Goal: Task Accomplishment & Management: Use online tool/utility

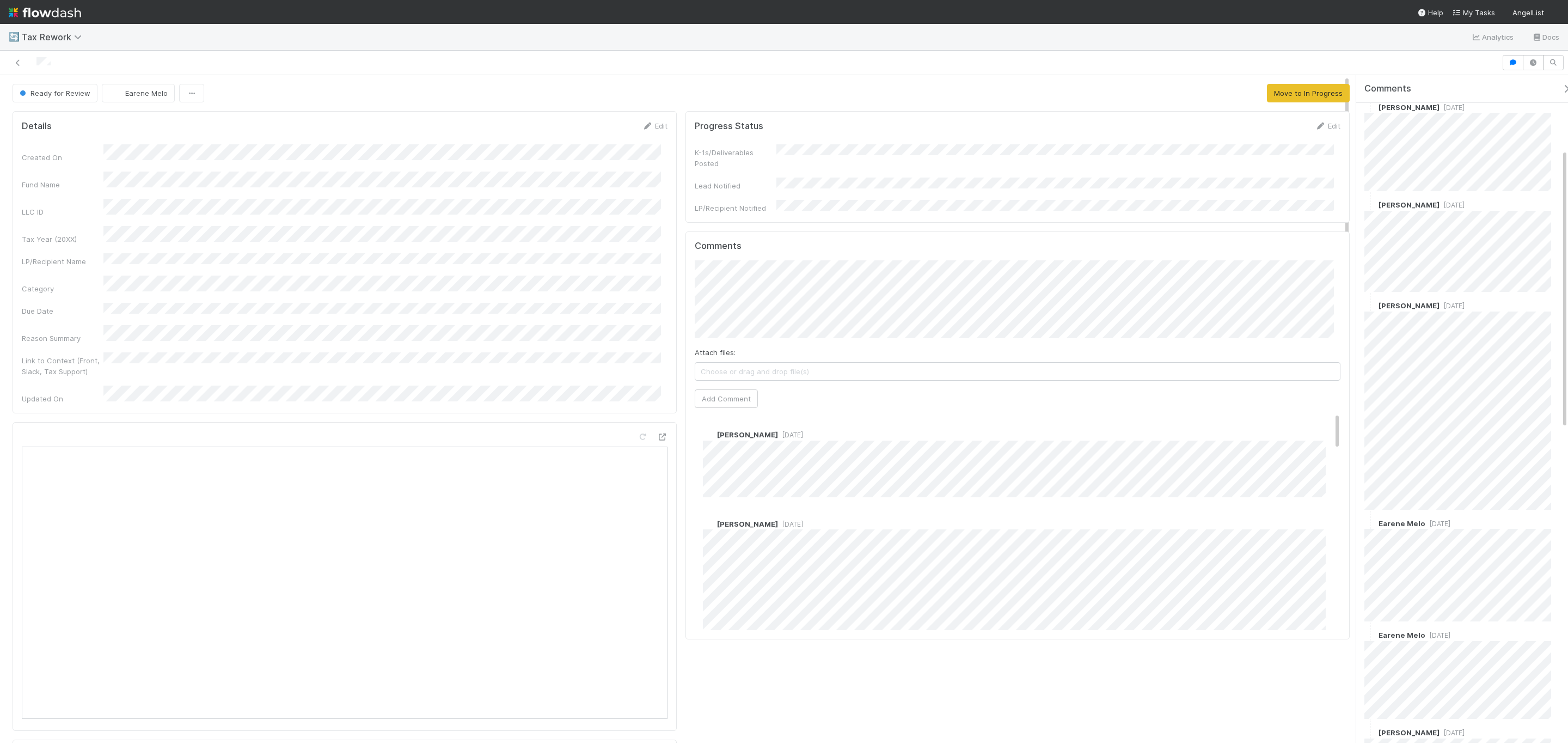
scroll to position [163, 0]
click at [13, 61] on icon at bounding box center [18, 63] width 11 height 7
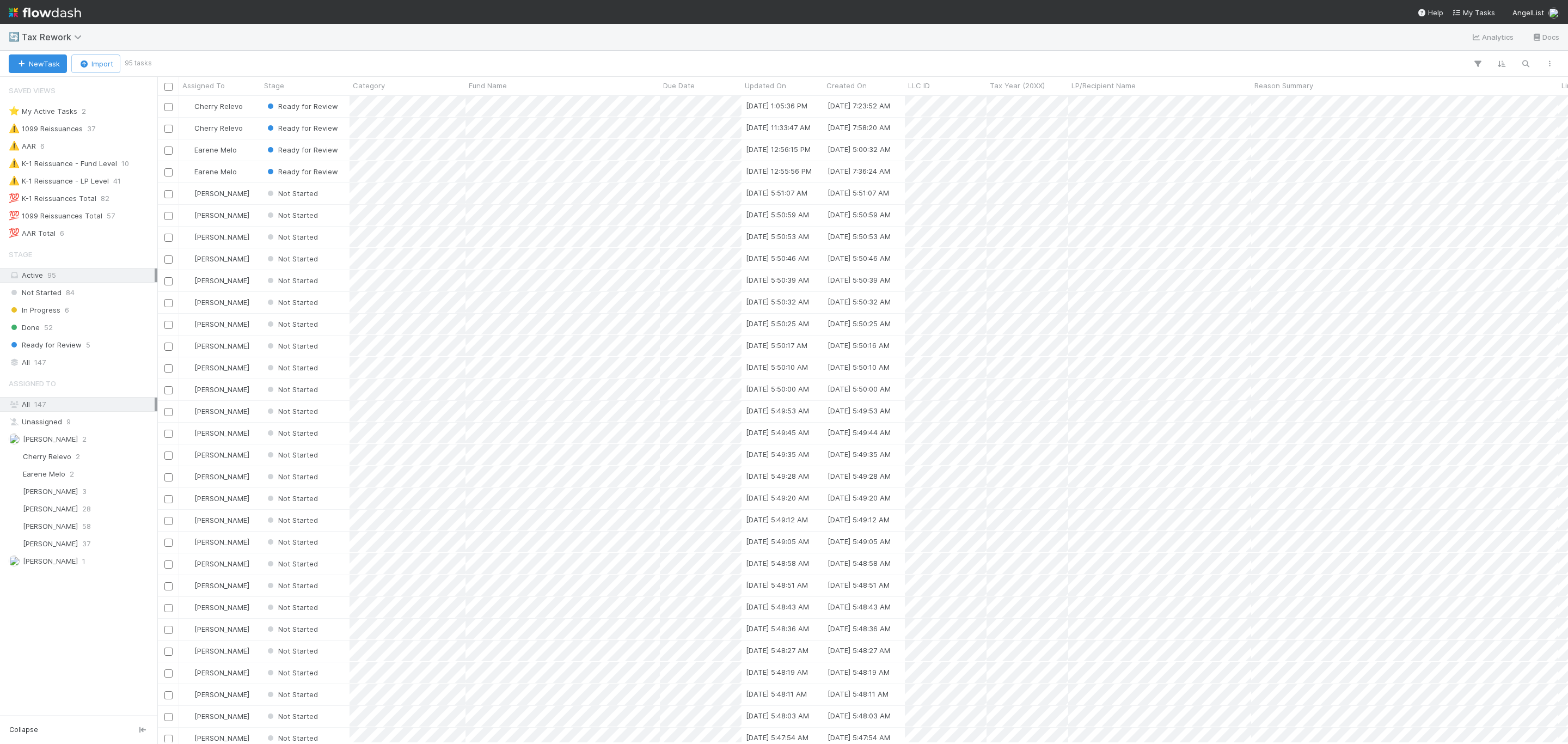
scroll to position [634, 1399]
click at [607, 151] on div at bounding box center [784, 372] width 1568 height 744
click at [1529, 63] on icon "button" at bounding box center [1525, 64] width 11 height 10
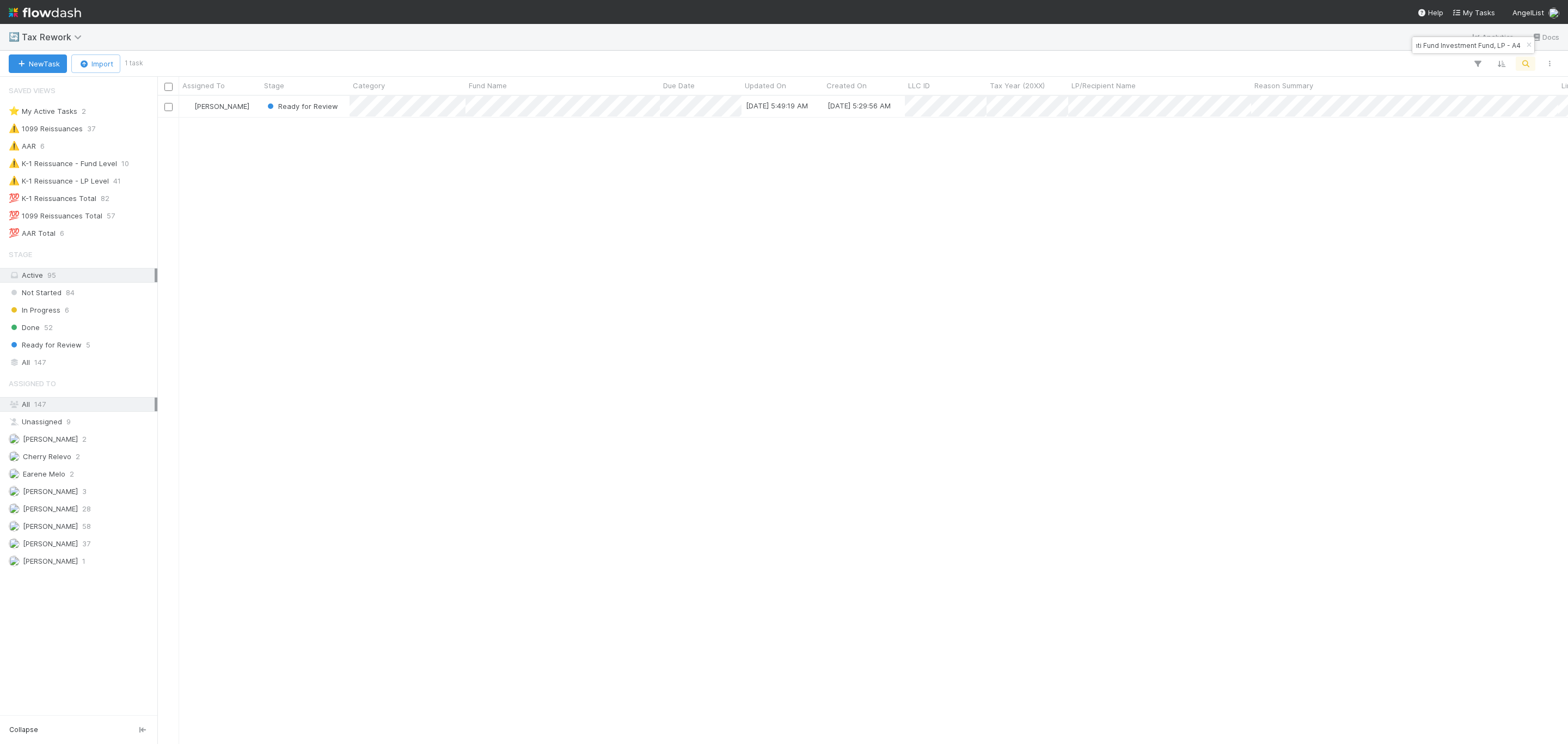
type input "Anti Fund Investment Fund, LP - A4"
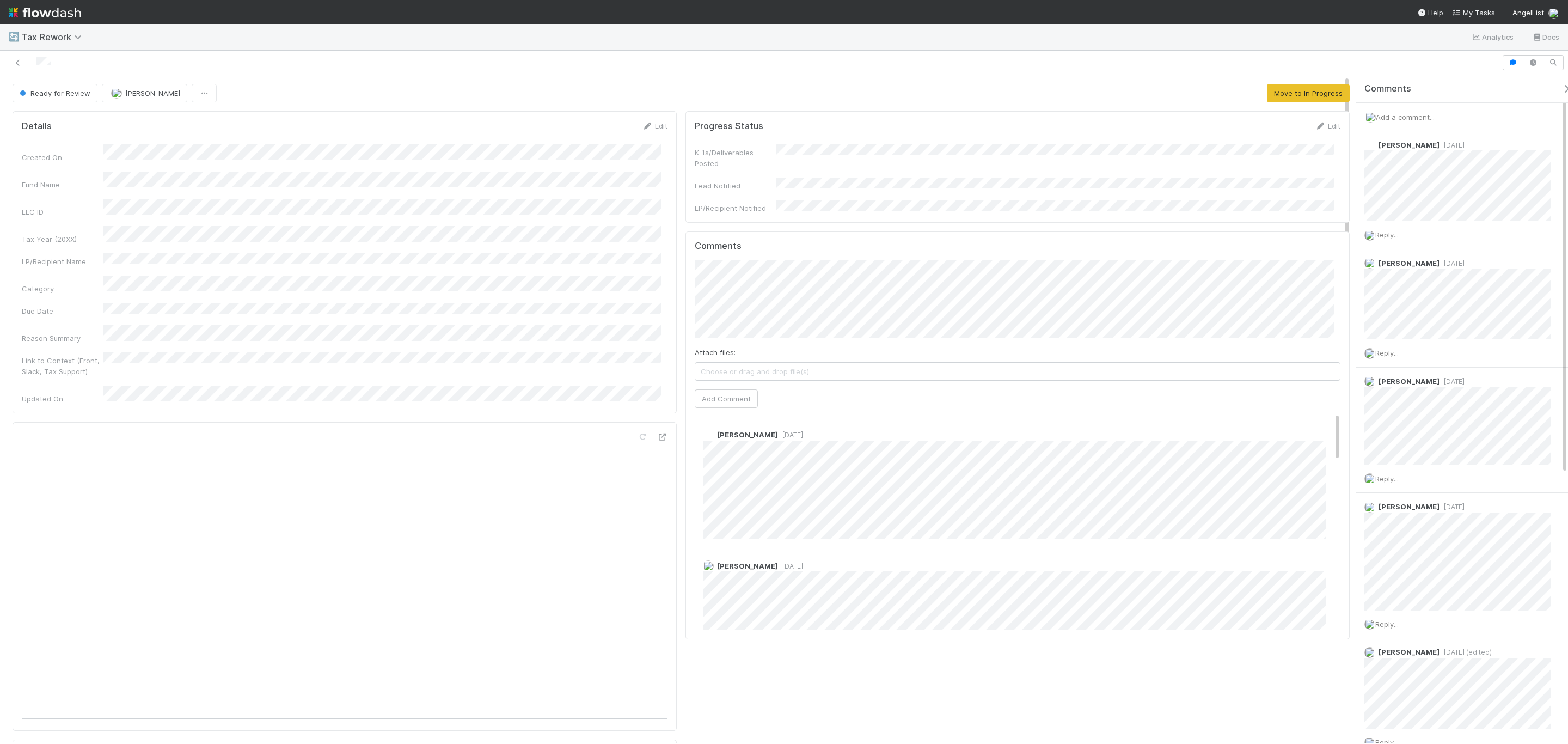
click at [425, 261] on div "Created On Fund Name LLC ID Tax Year (20XX) LP/Recipient Name Category Due Date…" at bounding box center [345, 274] width 646 height 260
click at [511, 362] on div "Created On Fund Name LLC ID Tax Year (20XX) LP/Recipient Name Category Due Date…" at bounding box center [345, 274] width 646 height 260
drag, startPoint x: 653, startPoint y: 131, endPoint x: 1, endPoint y: 150, distance: 652.3
click at [652, 129] on button "Cancel" at bounding box center [648, 130] width 38 height 18
click at [13, 59] on link at bounding box center [18, 63] width 11 height 11
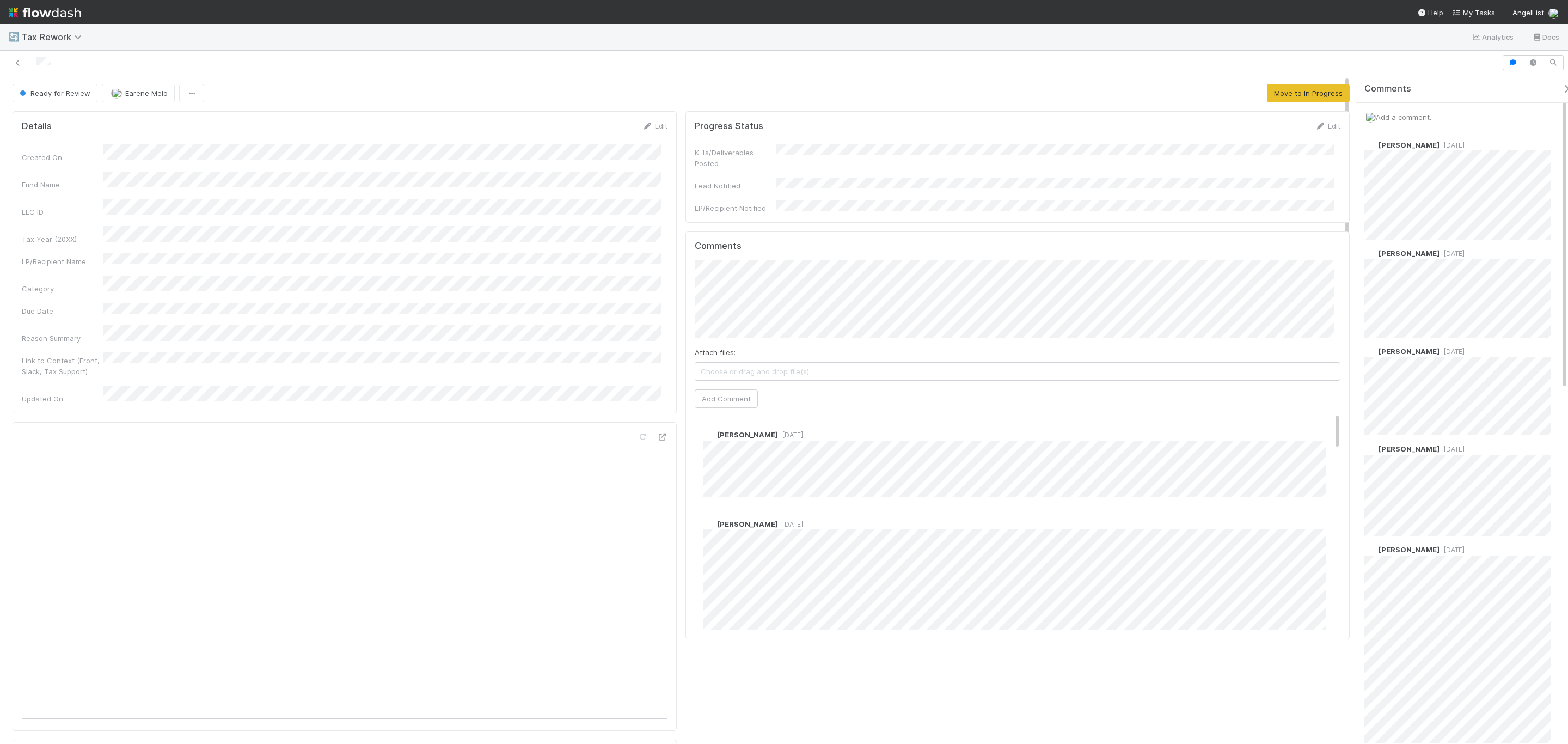
click at [394, 188] on div "Created On Fund Name LLC ID Tax Year (20XX) LP/Recipient Name Category Due Date…" at bounding box center [345, 274] width 646 height 260
click at [16, 64] on icon at bounding box center [18, 63] width 11 height 7
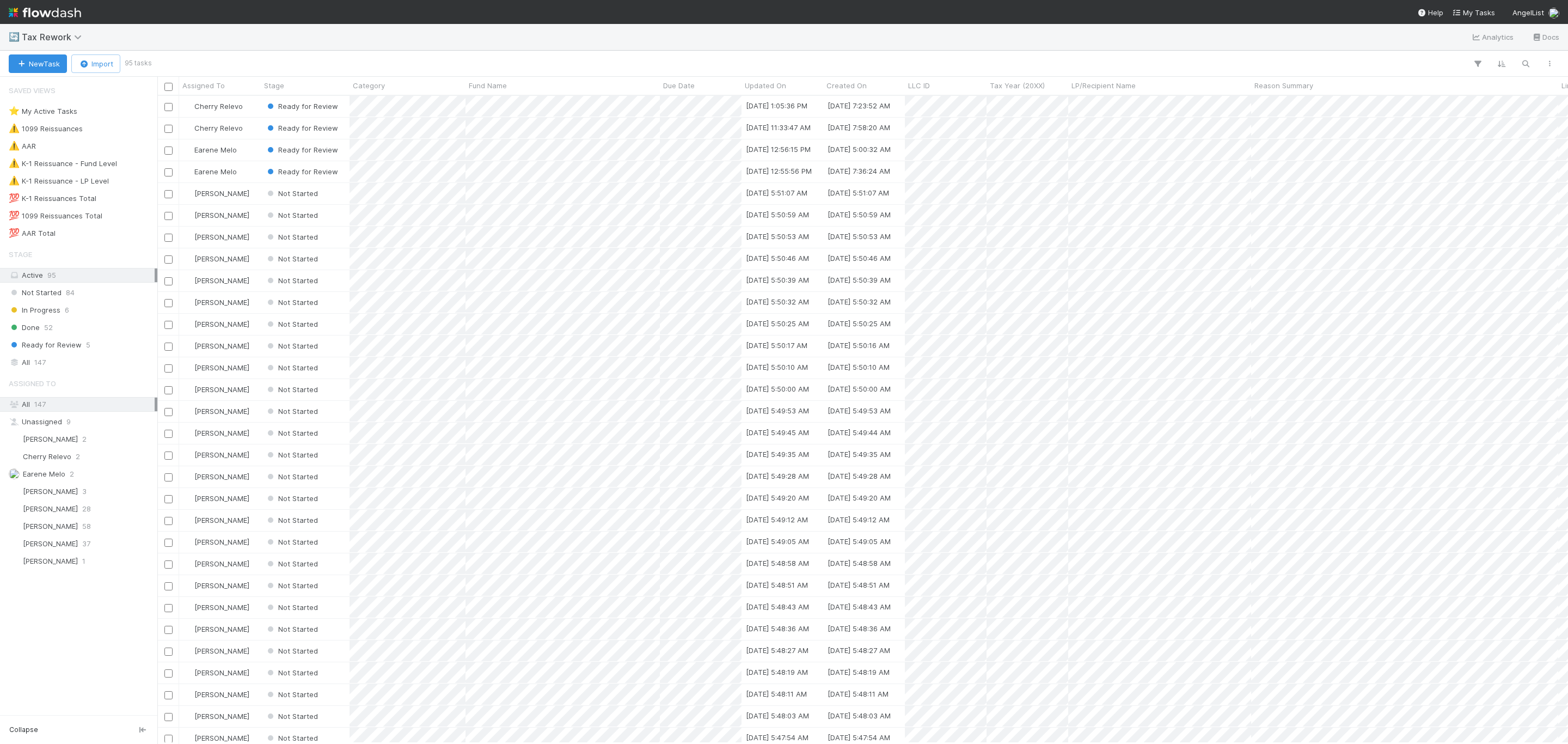
scroll to position [634, 1399]
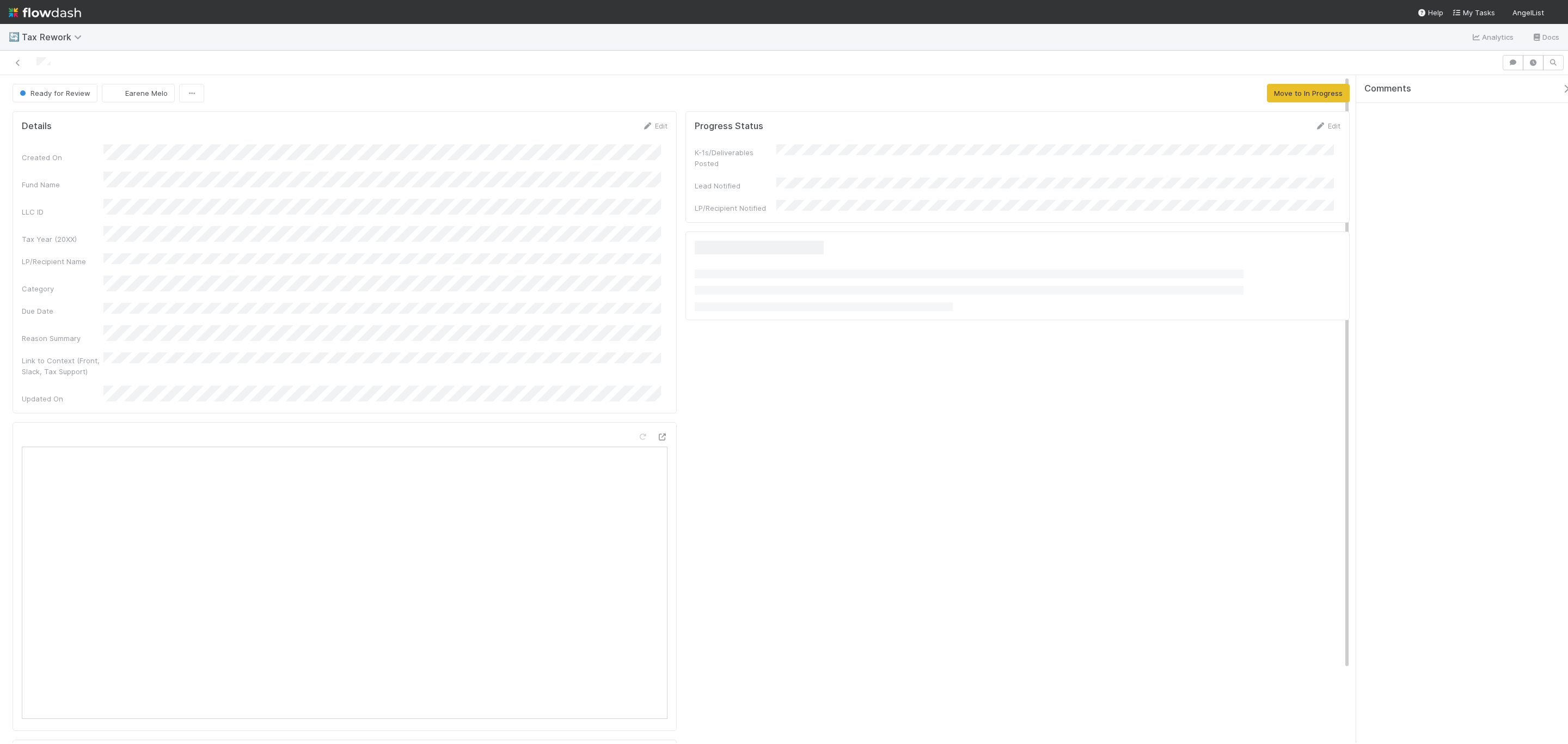
click at [410, 329] on div "Created On Fund Name LLC ID Tax Year (20XX) LP/Recipient Name Category Due Date…" at bounding box center [345, 274] width 646 height 260
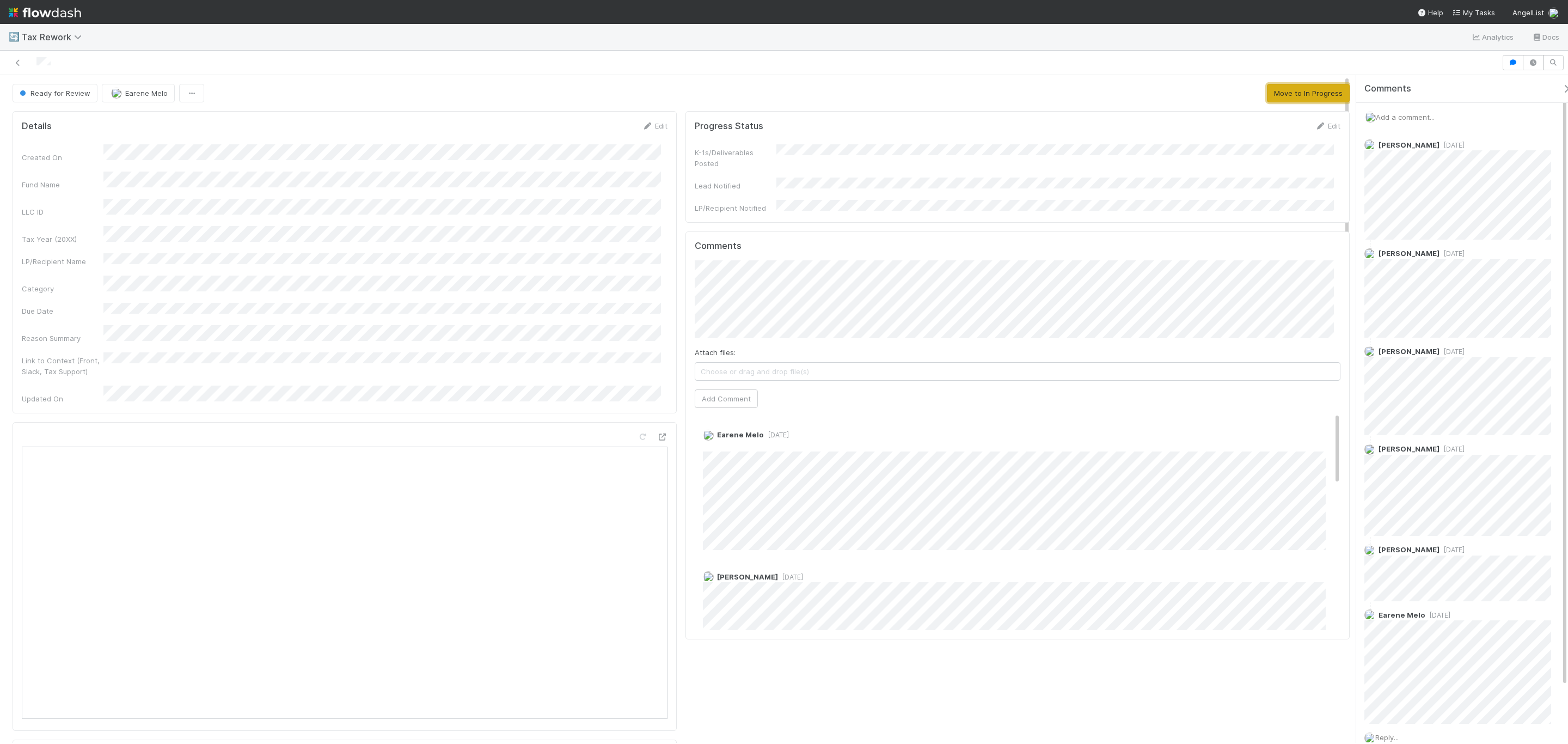
click at [1286, 99] on button "Move to In Progress" at bounding box center [1308, 93] width 83 height 18
click at [1406, 118] on span "Add a comment..." at bounding box center [1405, 117] width 59 height 9
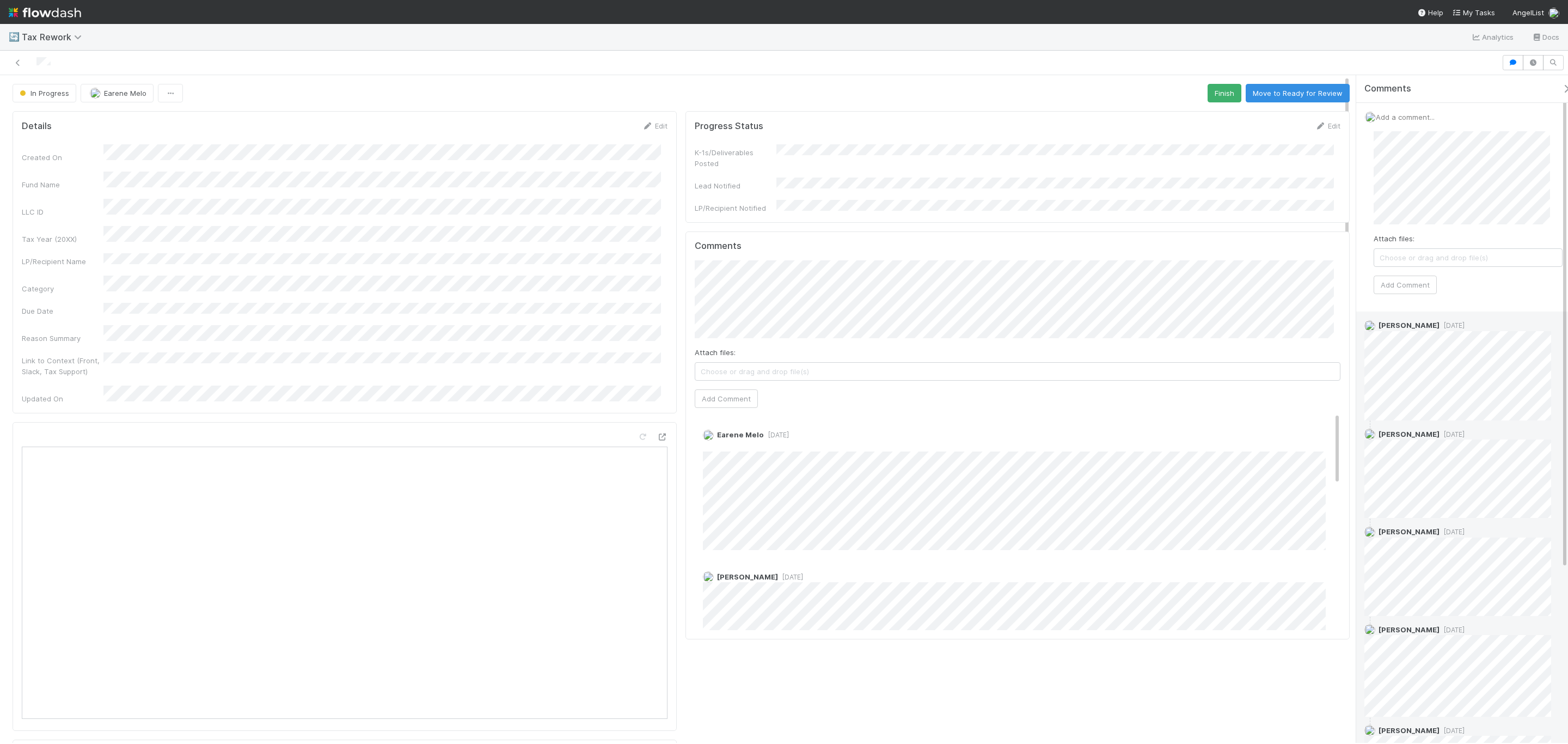
scroll to position [244, 0]
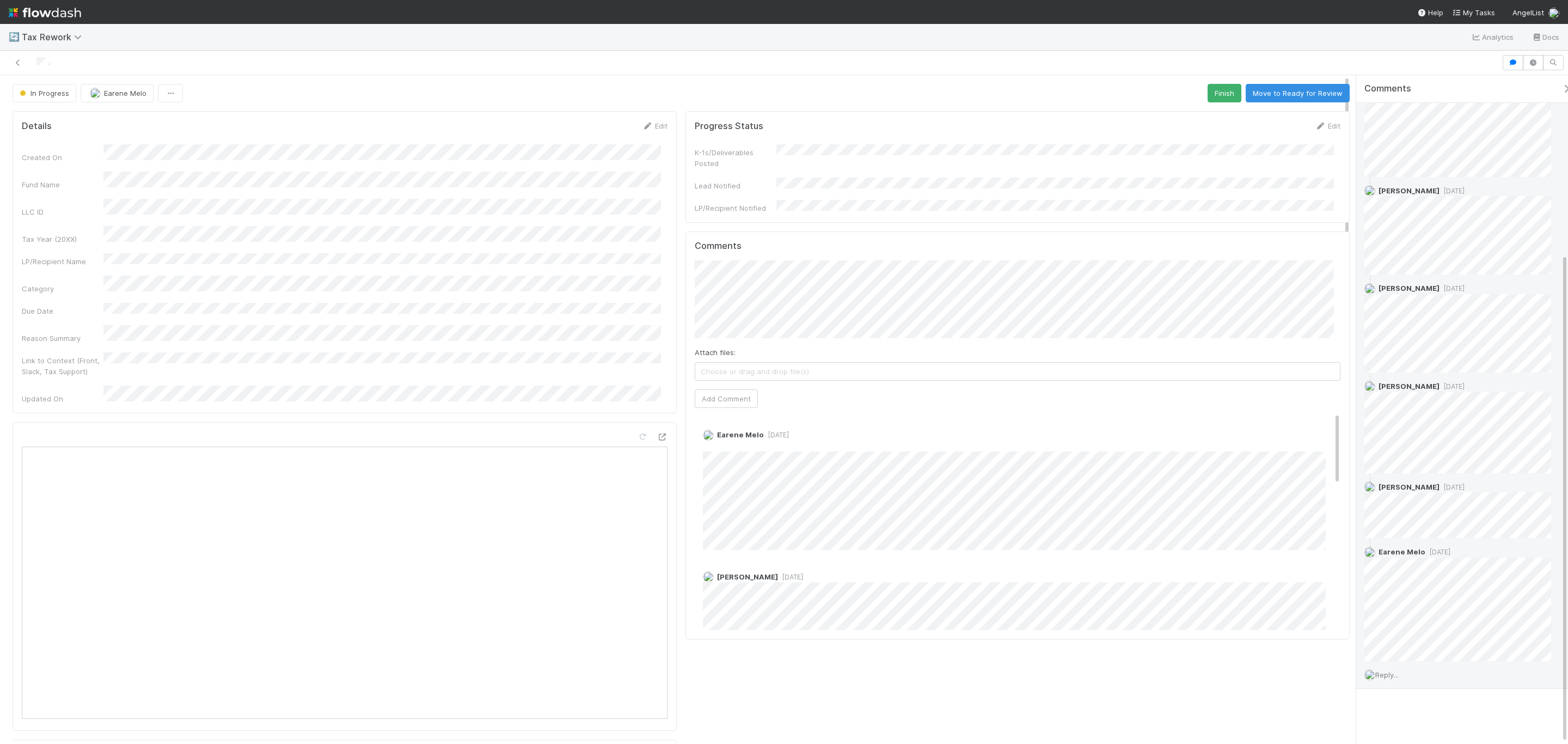
click at [1403, 669] on div "Reply..." at bounding box center [1464, 675] width 215 height 27
click at [1391, 673] on span "Reply..." at bounding box center [1387, 675] width 23 height 9
click at [1560, 572] on div "Andrea Tidrow 5 days ago Andrea Tidrow 5 days ago Andrea Tidrow 5 days ago Andr…" at bounding box center [1468, 295] width 224 height 789
click at [1430, 642] on span "Choose or drag and drop file(s)" at bounding box center [1471, 644] width 185 height 18
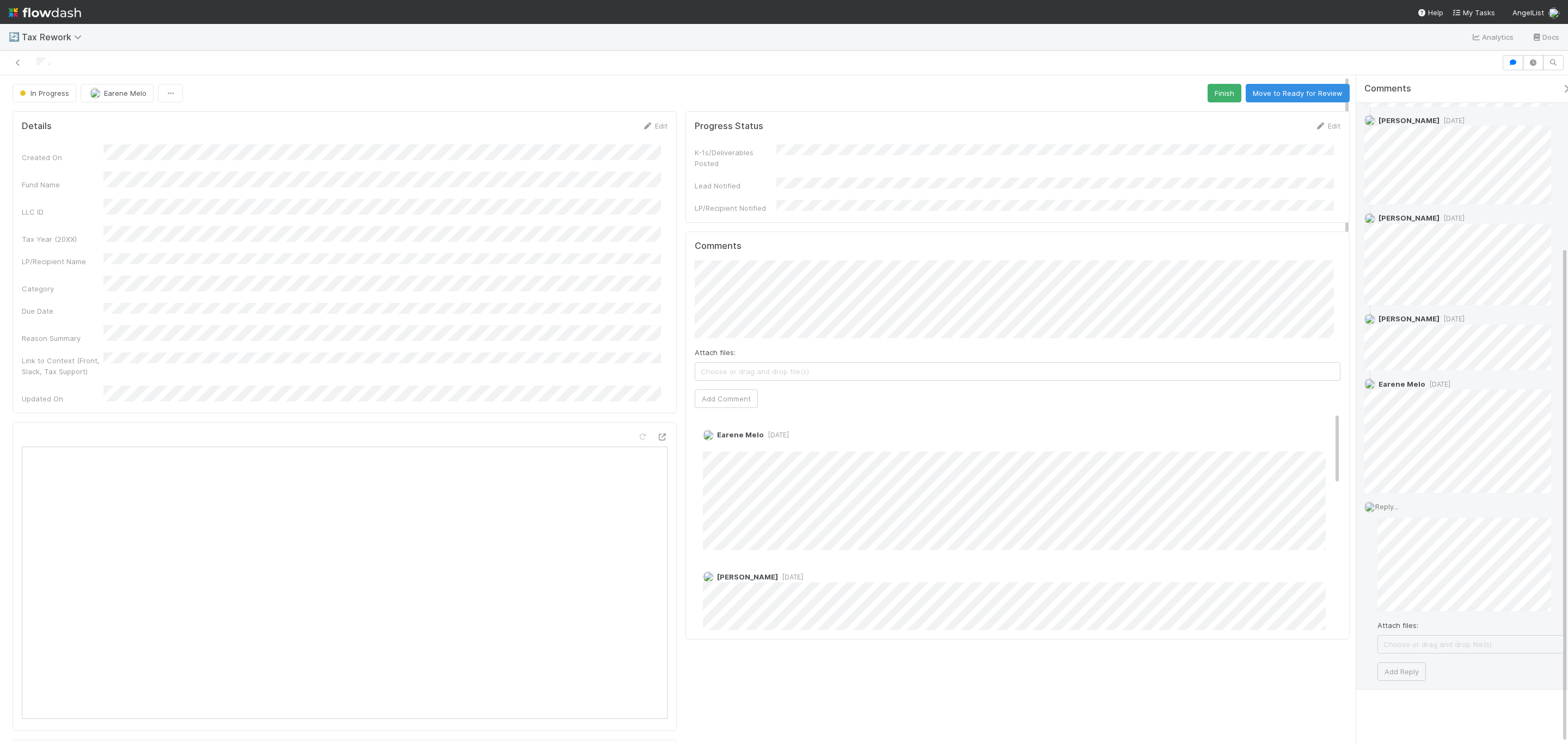
click at [1405, 644] on span "Choose or drag and drop file(s)" at bounding box center [1471, 644] width 185 height 18
click at [1409, 675] on button "Add Reply" at bounding box center [1402, 683] width 49 height 18
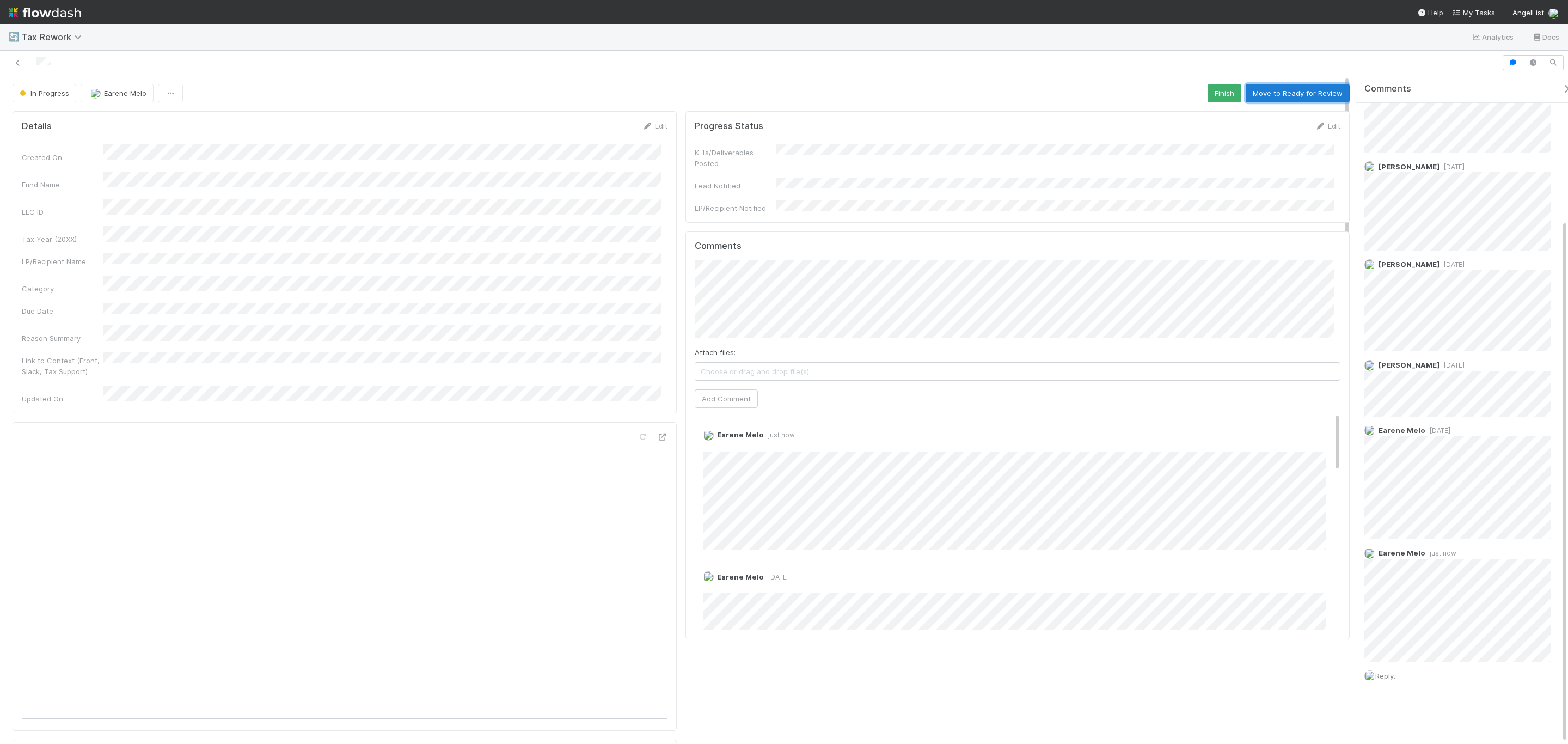
click at [1279, 98] on button "Move to Ready for Review" at bounding box center [1297, 93] width 104 height 18
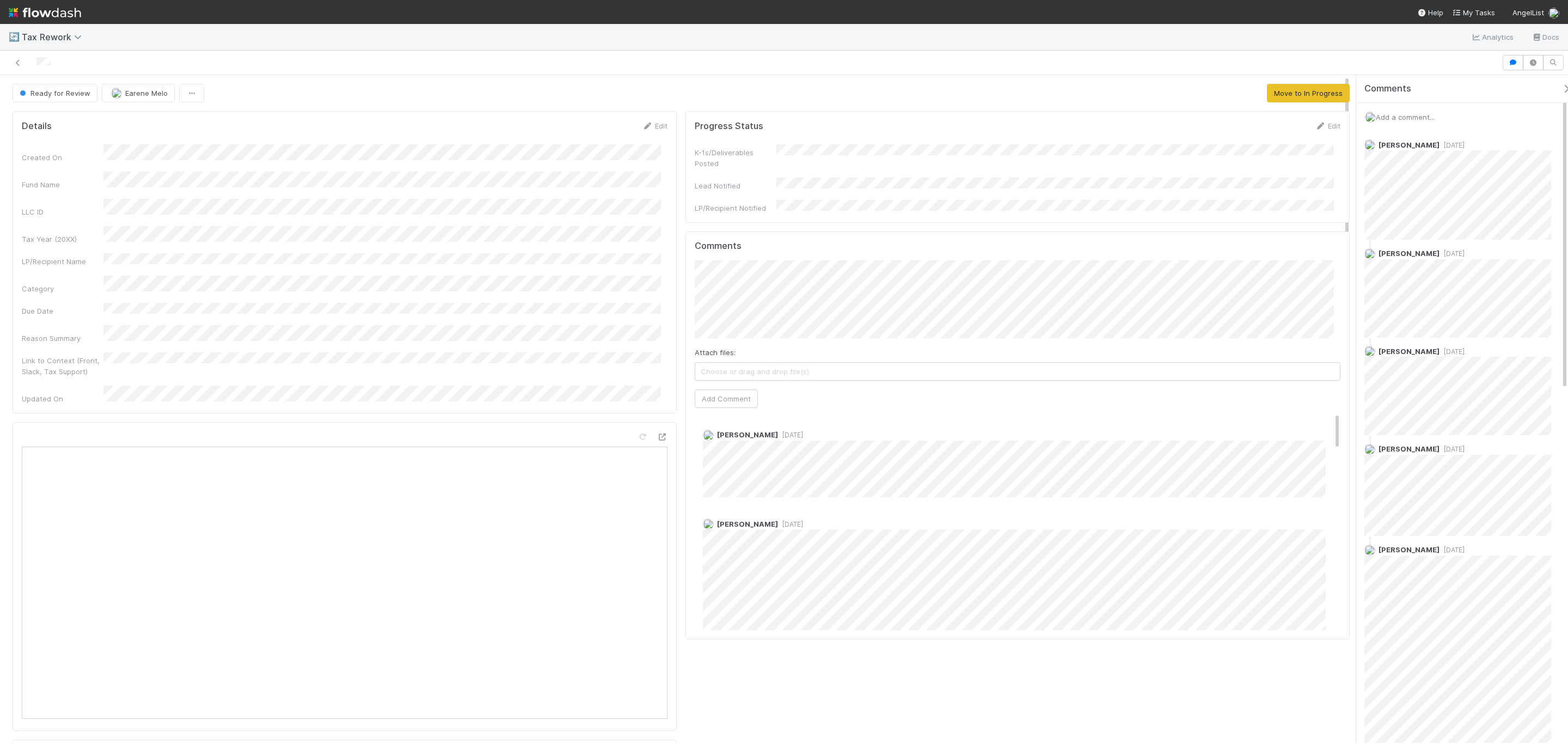
click at [443, 213] on div "Created On Fund Name LLC ID Tax Year (20XX) LP/Recipient Name Category Due Date…" at bounding box center [345, 274] width 646 height 260
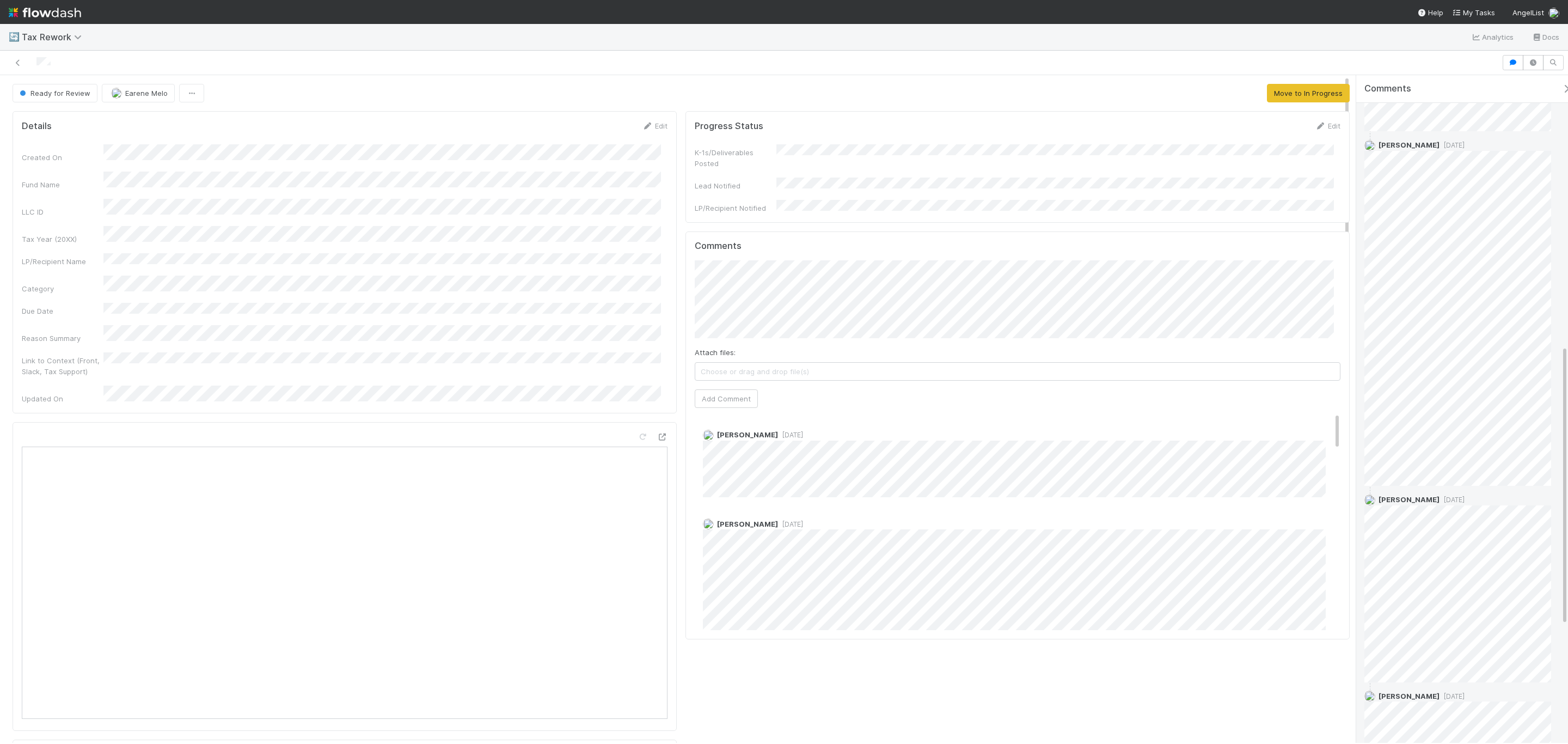
scroll to position [926, 0]
click at [1390, 676] on span "Reply..." at bounding box center [1387, 677] width 23 height 9
click at [1418, 641] on span "Choose or drag and drop file(s)" at bounding box center [1471, 645] width 185 height 18
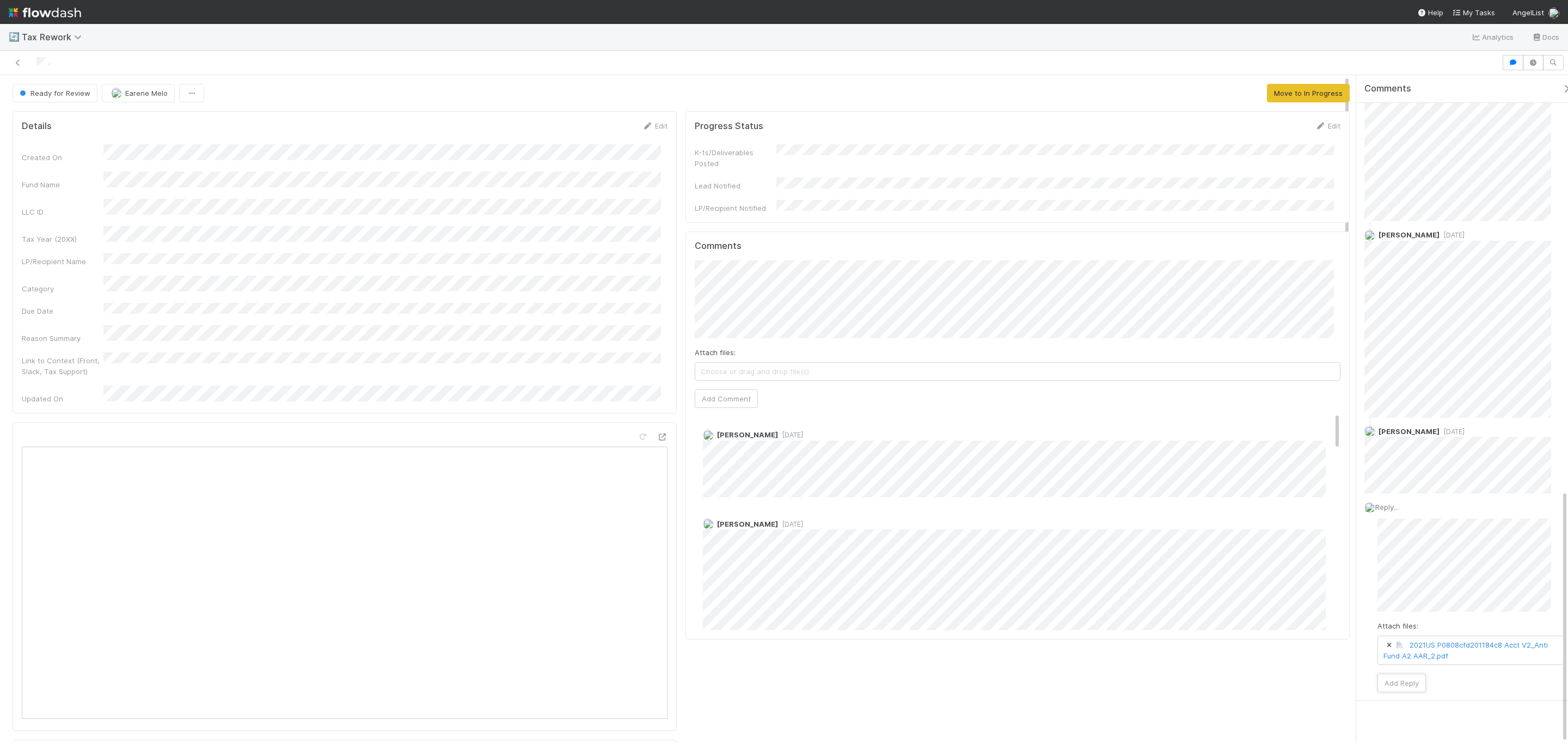
drag, startPoint x: 1405, startPoint y: 680, endPoint x: 1364, endPoint y: 706, distance: 48.5
click at [1405, 680] on button "Add Reply" at bounding box center [1402, 683] width 49 height 18
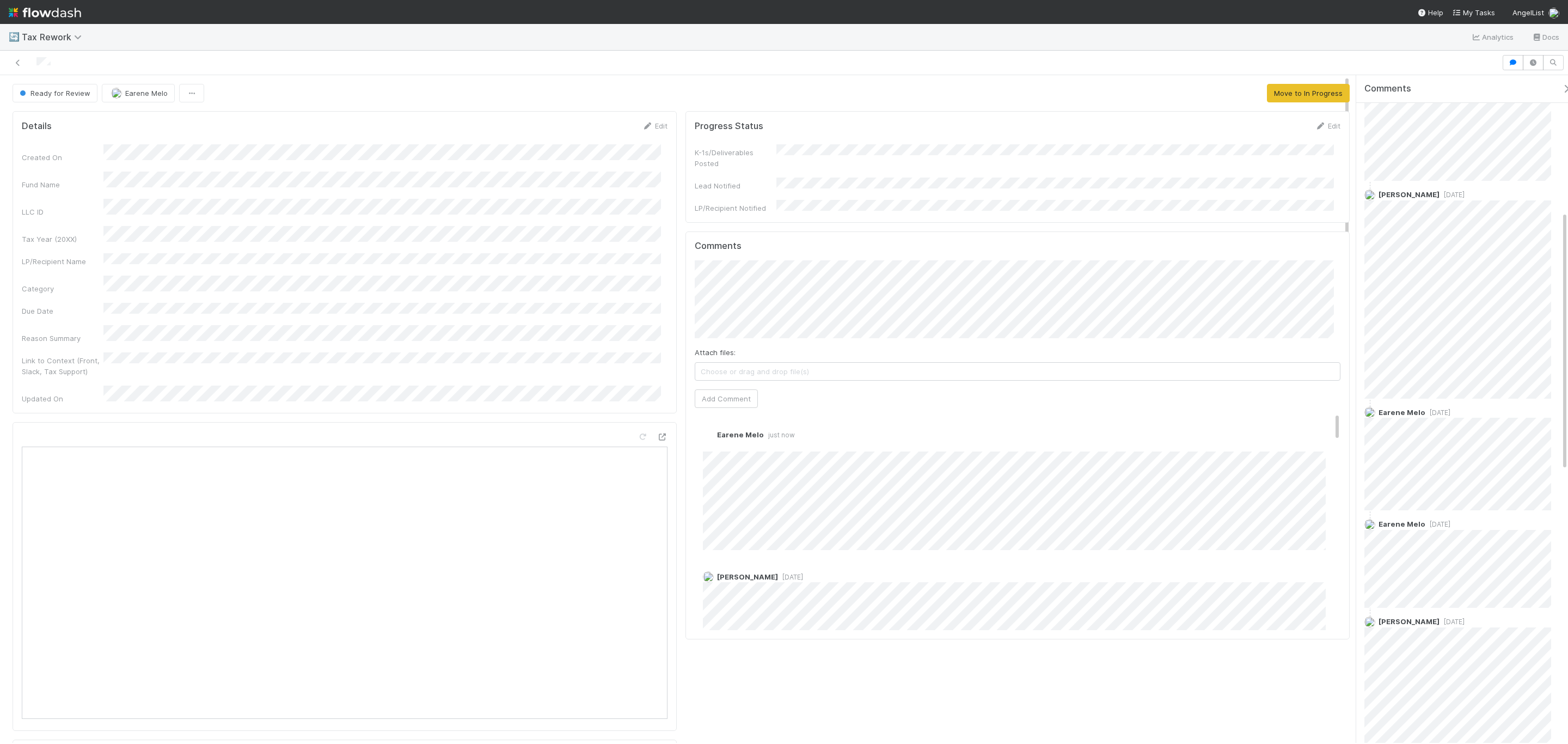
scroll to position [110, 0]
drag, startPoint x: 1289, startPoint y: 88, endPoint x: 1284, endPoint y: 92, distance: 6.4
click at [1289, 88] on button "Move to In Progress" at bounding box center [1308, 93] width 83 height 18
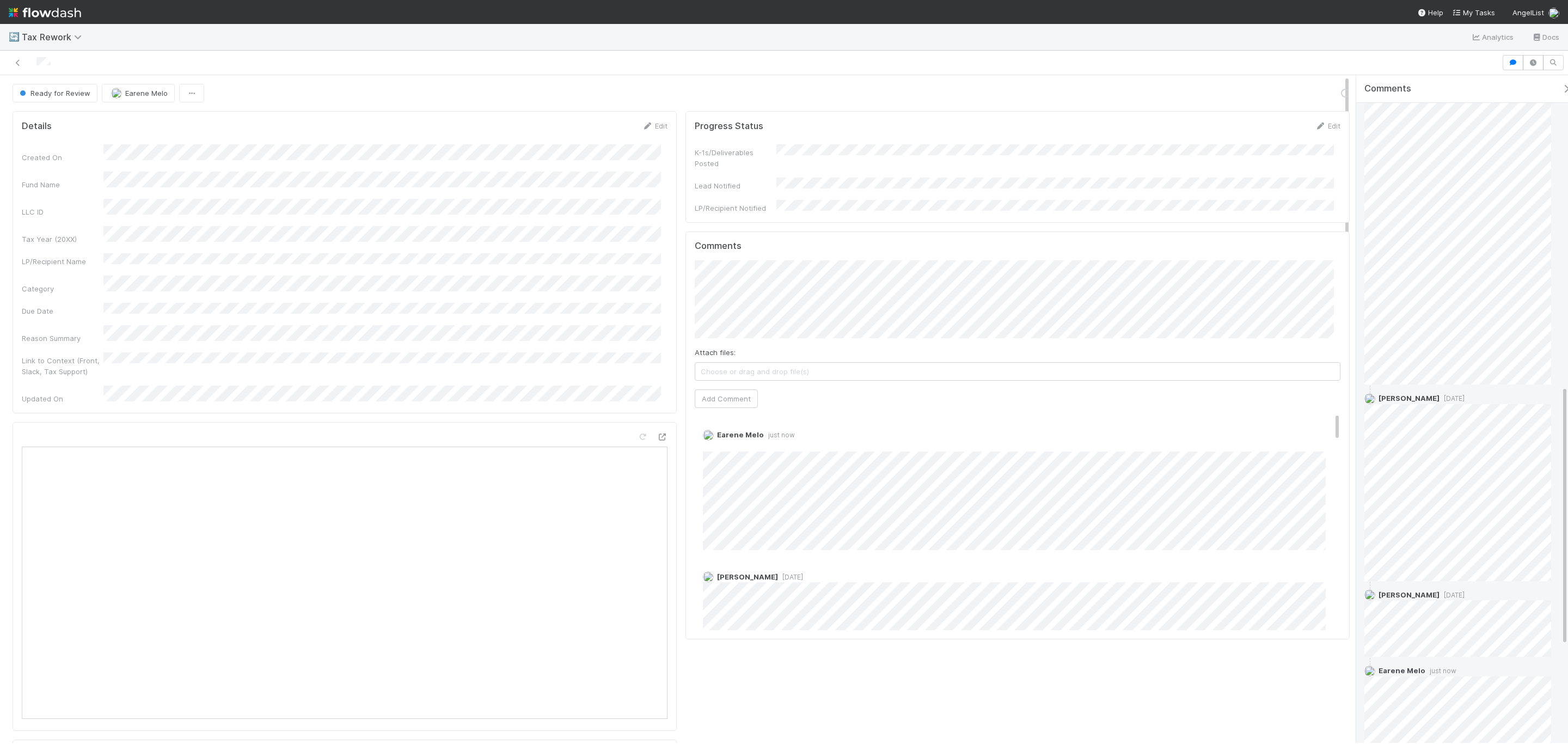
scroll to position [1049, 0]
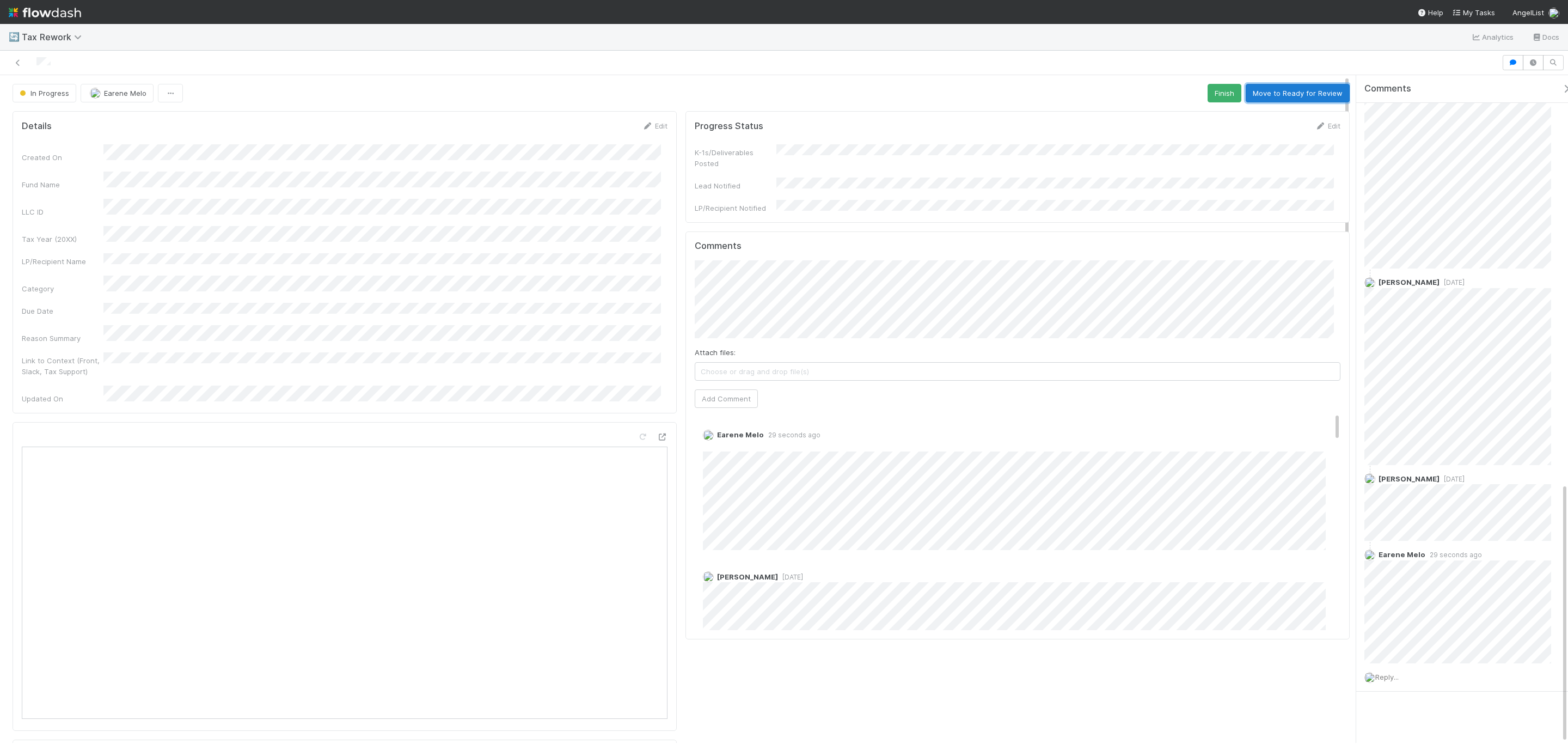
click at [1277, 91] on button "Move to Ready for Review" at bounding box center [1297, 93] width 104 height 18
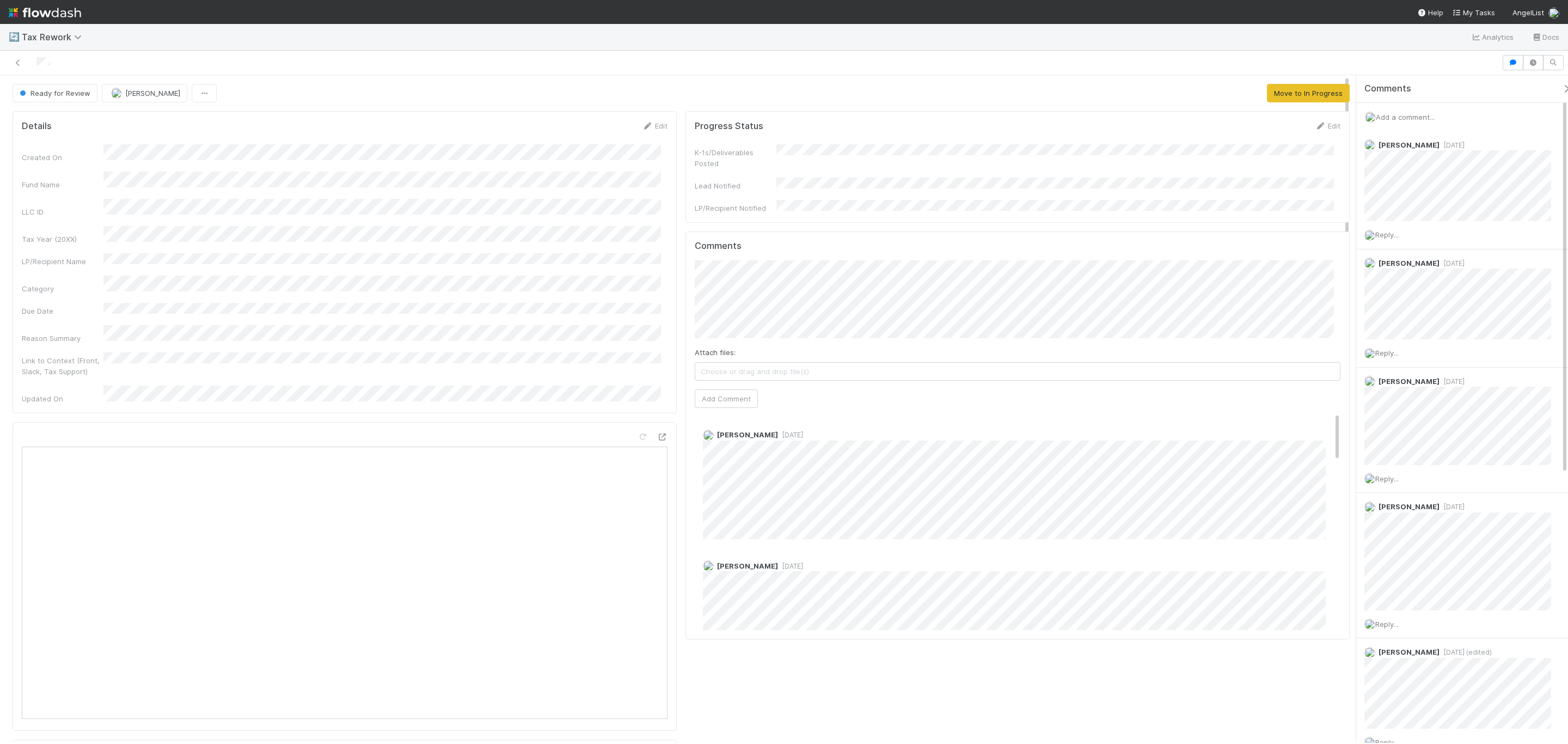
click at [25, 57] on div at bounding box center [751, 62] width 1493 height 15
click at [17, 65] on icon at bounding box center [18, 63] width 11 height 7
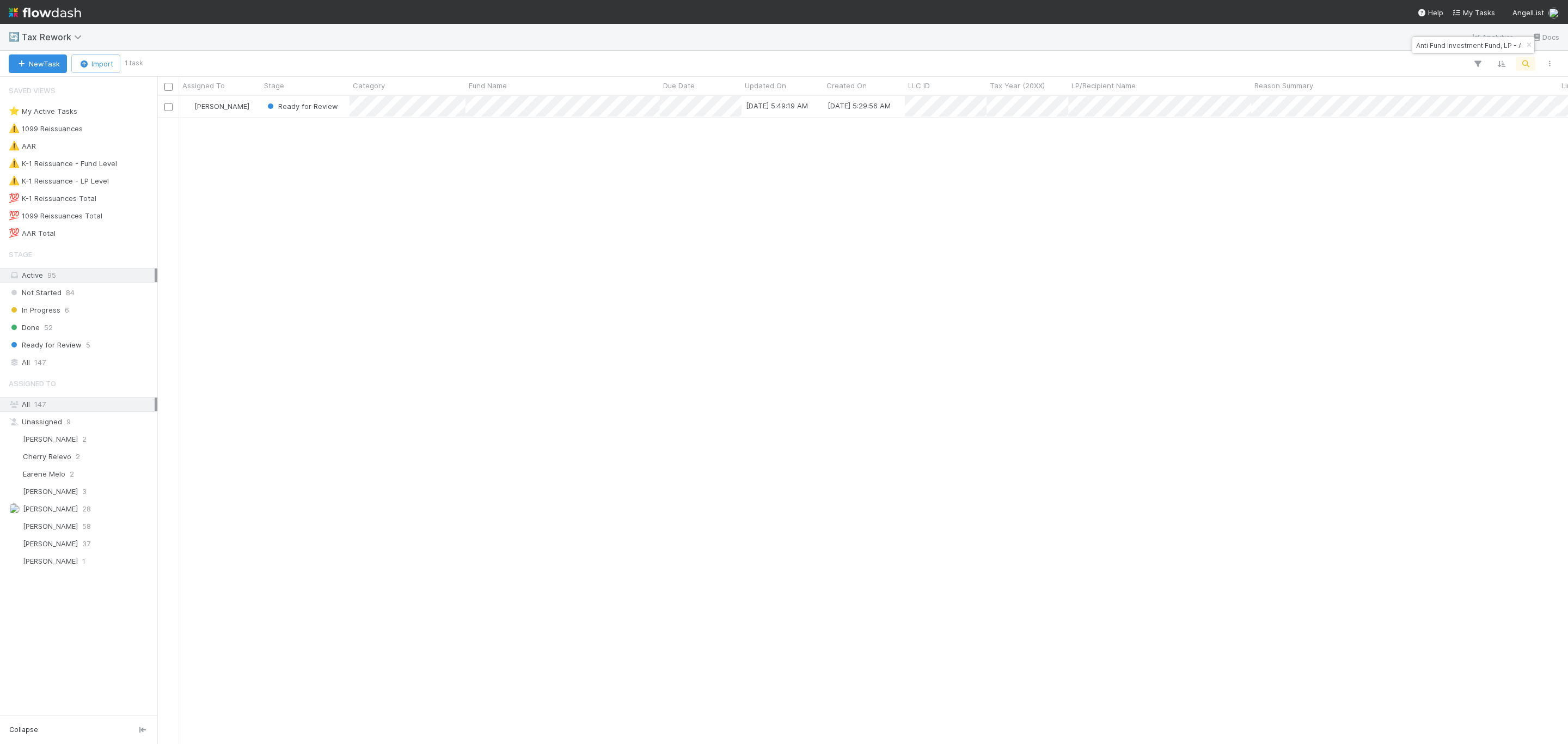
scroll to position [634, 1399]
click at [345, 181] on div "Fareeha Naim Ready for Review 7/17/25, 5:49:19 AM 1/11/25, 5:29:56 AM" at bounding box center [863, 419] width 1411 height 647
click at [707, 404] on div "Fareeha Naim Ready for Review 7/17/25, 5:49:19 AM 1/11/25, 5:29:56 AM" at bounding box center [863, 419] width 1411 height 647
click at [647, 338] on div "Fareeha Naim Ready for Review 7/17/25, 5:49:19 AM 1/11/25, 5:29:56 AM" at bounding box center [863, 419] width 1411 height 647
click at [65, 481] on div "Earene Melo 2" at bounding box center [82, 474] width 146 height 13
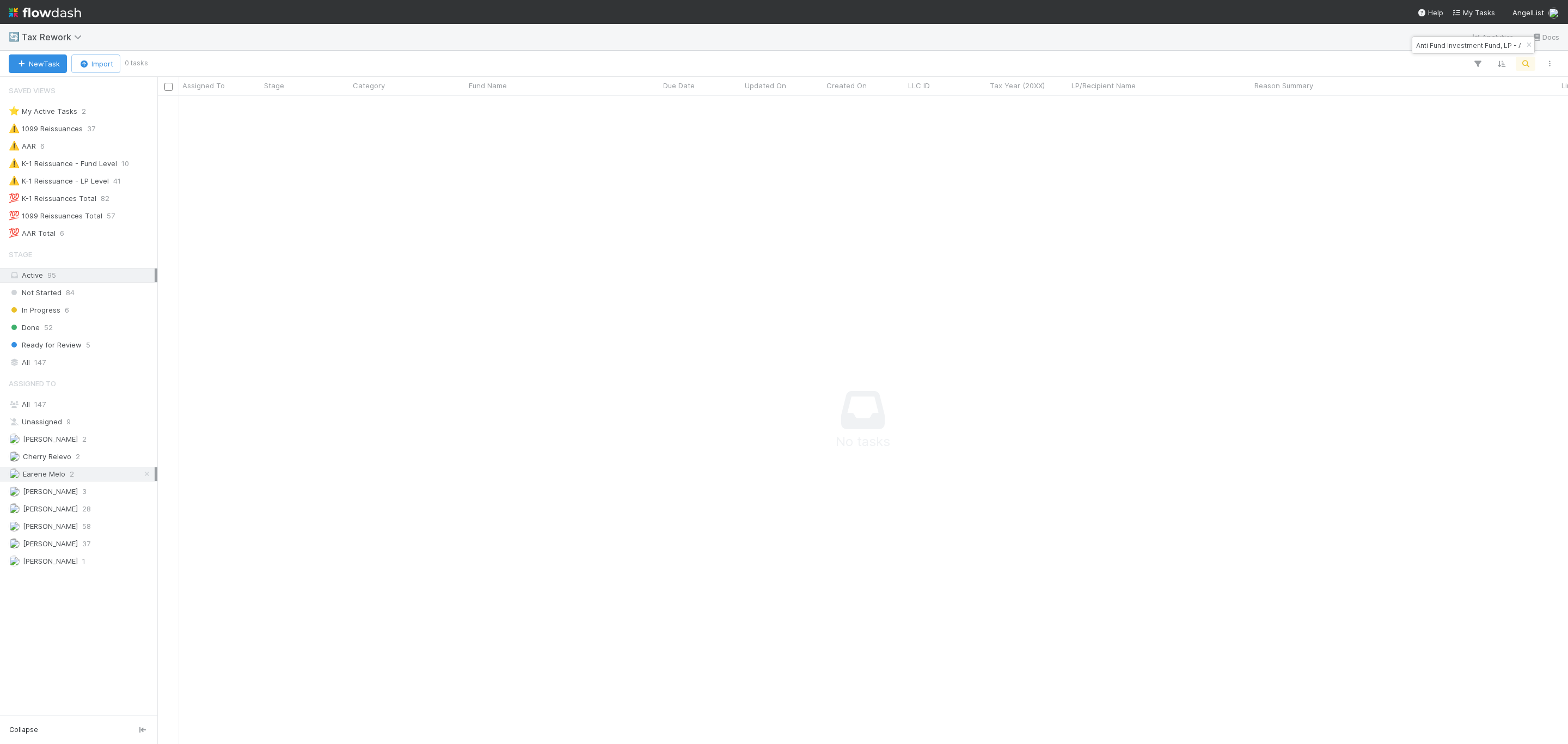
scroll to position [622, 1387]
click at [1532, 41] on button "button" at bounding box center [1529, 45] width 12 height 13
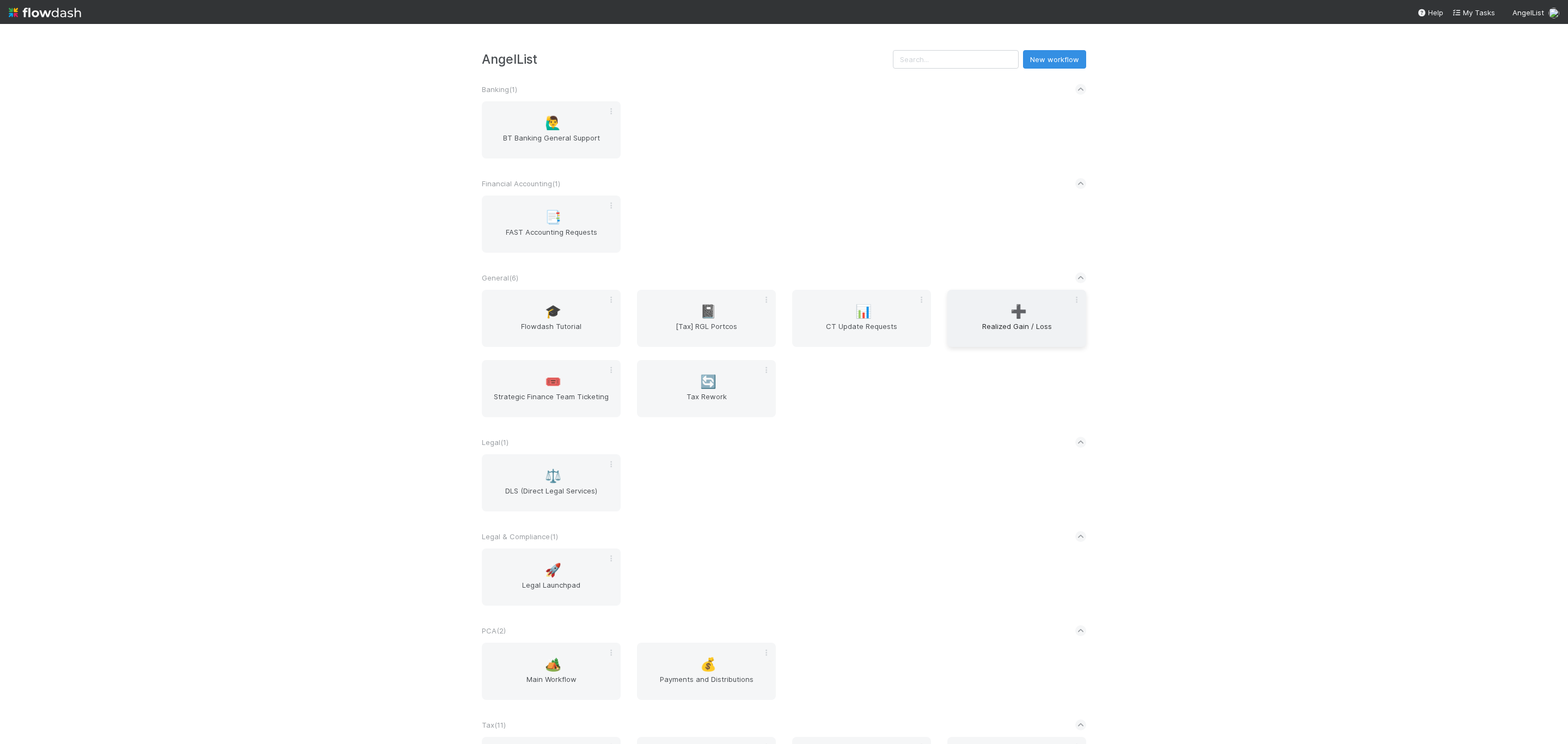
click at [1026, 311] on div "➕ Realized Gain / Loss" at bounding box center [1017, 318] width 139 height 57
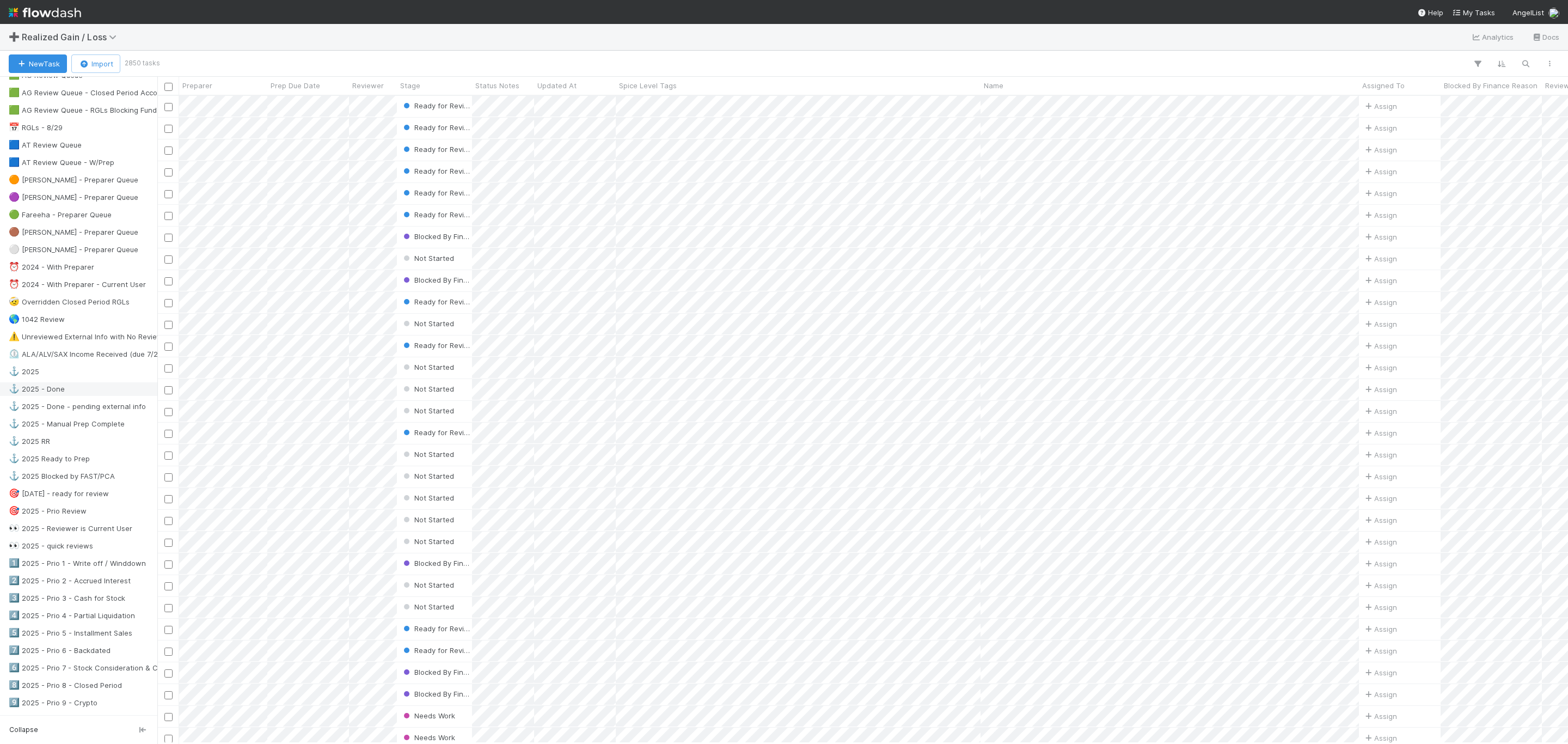
scroll to position [409, 0]
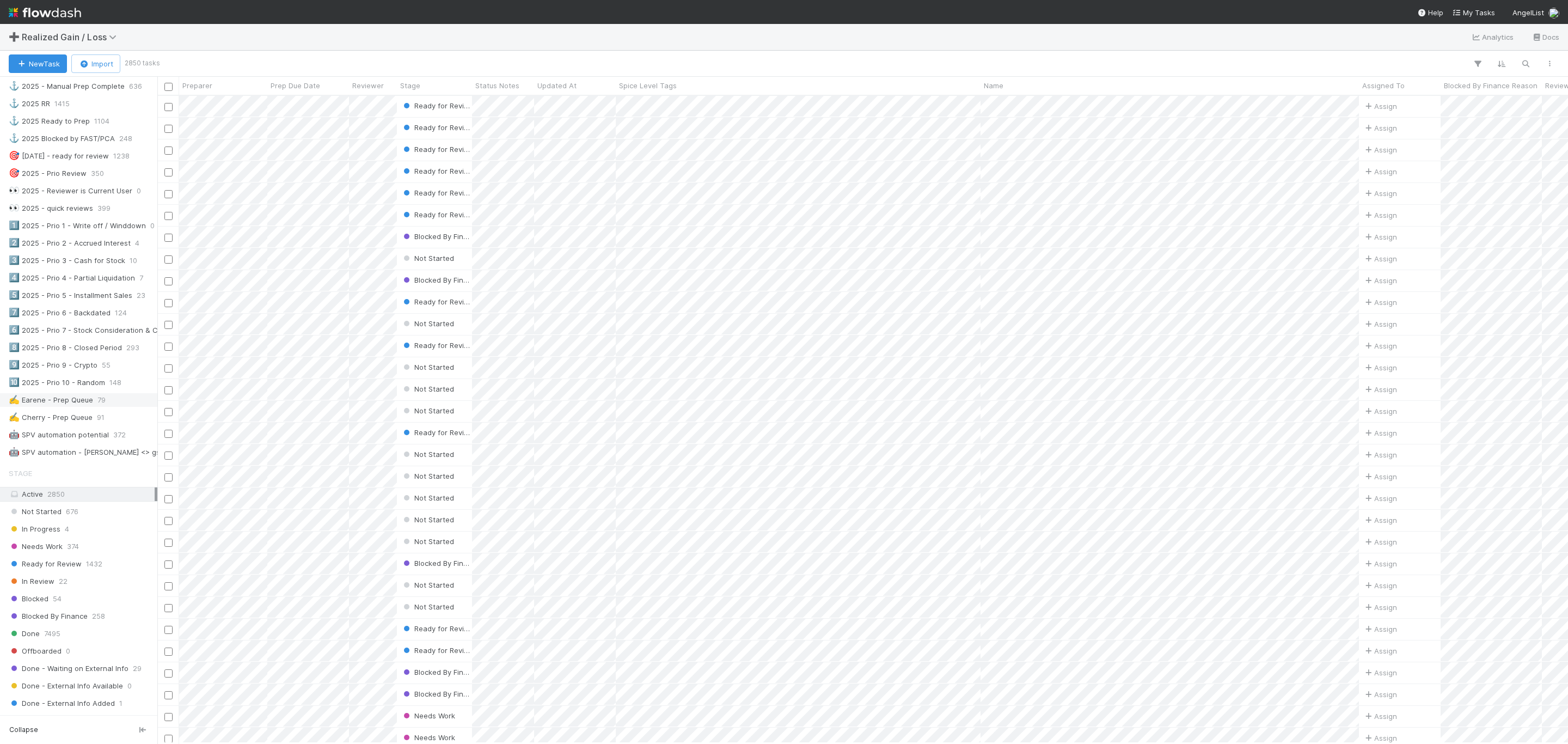
click at [57, 407] on div "✍️ Earene - Prep Queue" at bounding box center [51, 400] width 85 height 13
click at [1535, 64] on button "button" at bounding box center [1525, 63] width 19 height 14
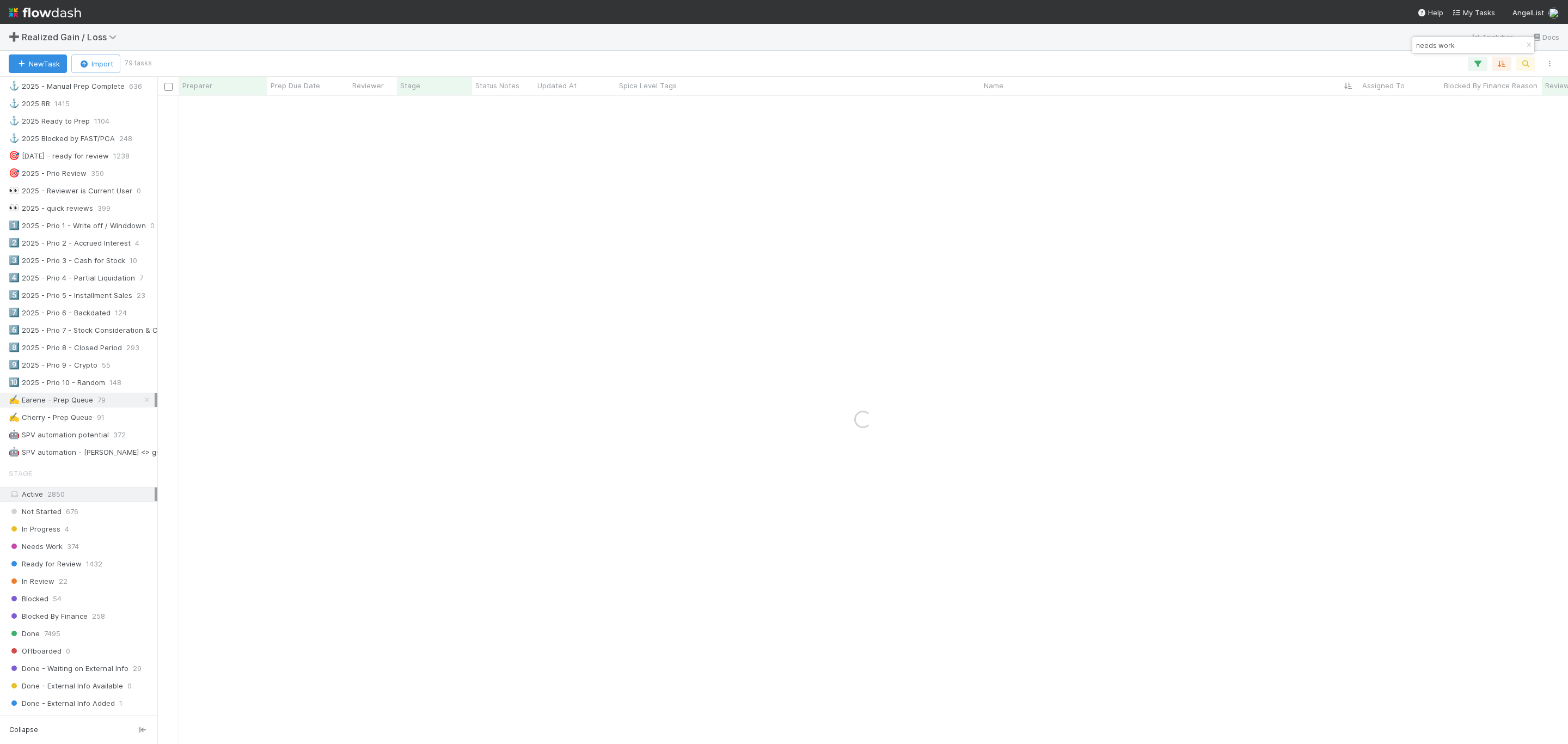
type input "needs work"
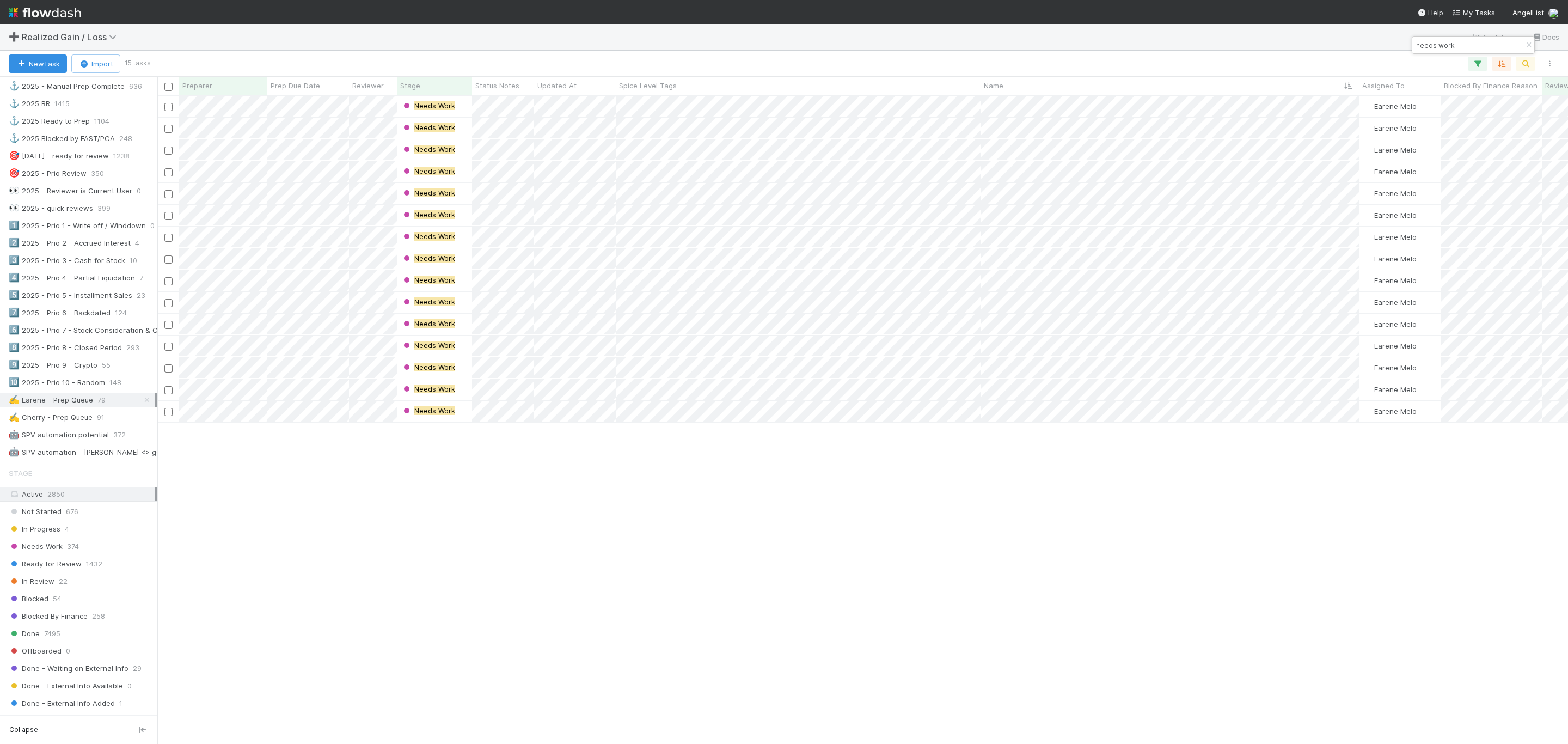
scroll to position [634, 1399]
click at [612, 513] on div "Needs Work Earene Melo 0 0 0 0 0 0 Needs Work Earene Melo 0 0 0 0 0 0 Needs Wor…" at bounding box center [863, 419] width 1411 height 647
click at [807, 472] on div "Needs Work Earene Melo 0 1 0 1 0 0 Needs Work Earene Melo 0 1 0 1 0 0 Needs Wor…" at bounding box center [863, 419] width 1411 height 647
click at [647, 524] on div "Needs Work Earene Melo 0 1 0 1 0 0 Needs Work Earene Melo 0 1 0 1 1 0 Needs Wor…" at bounding box center [863, 419] width 1411 height 647
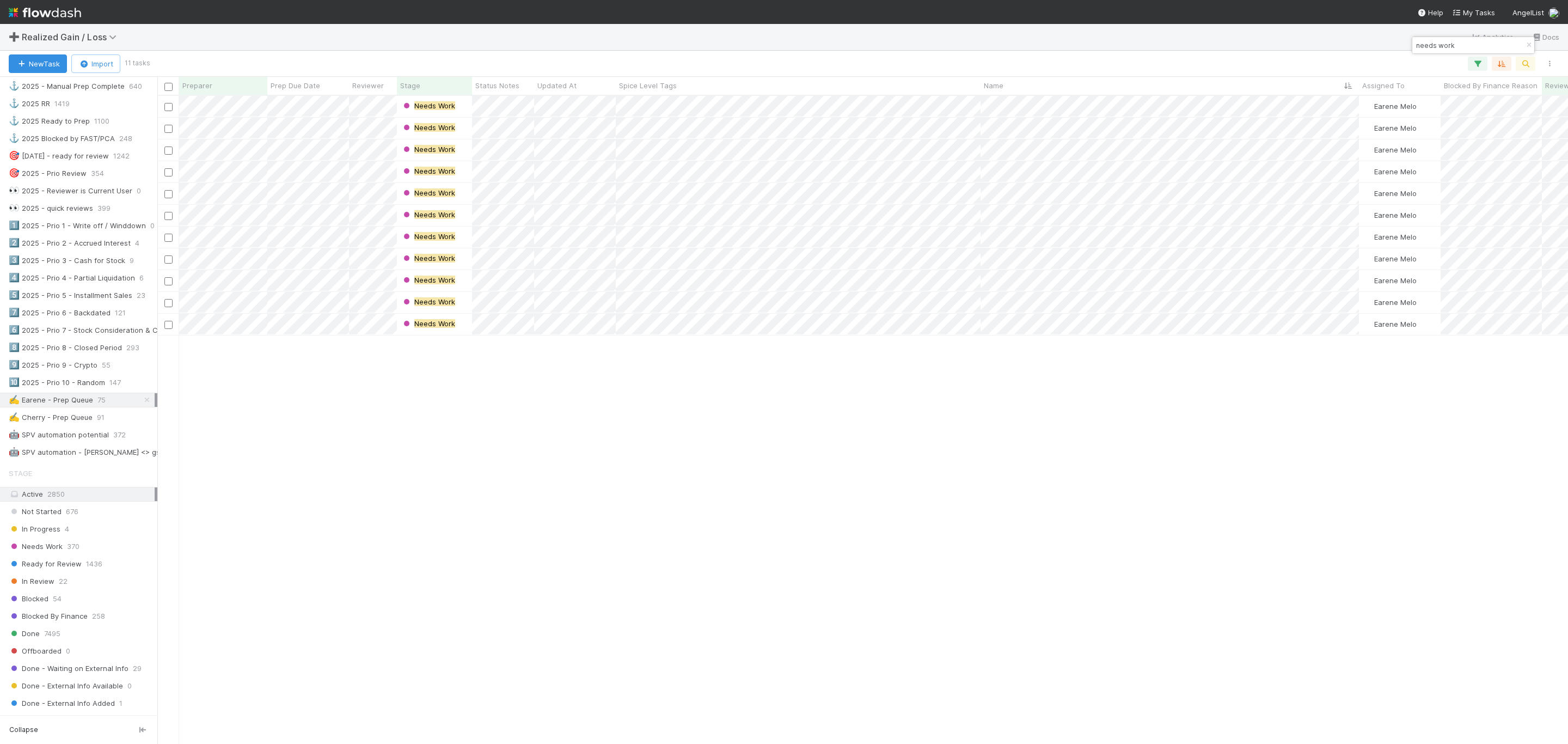
click at [249, 455] on div "Needs Work Earene Melo 0 1 0 1 1 0 Needs Work Earene Melo 0 1 0 1 0 0 Needs Wor…" at bounding box center [863, 419] width 1411 height 647
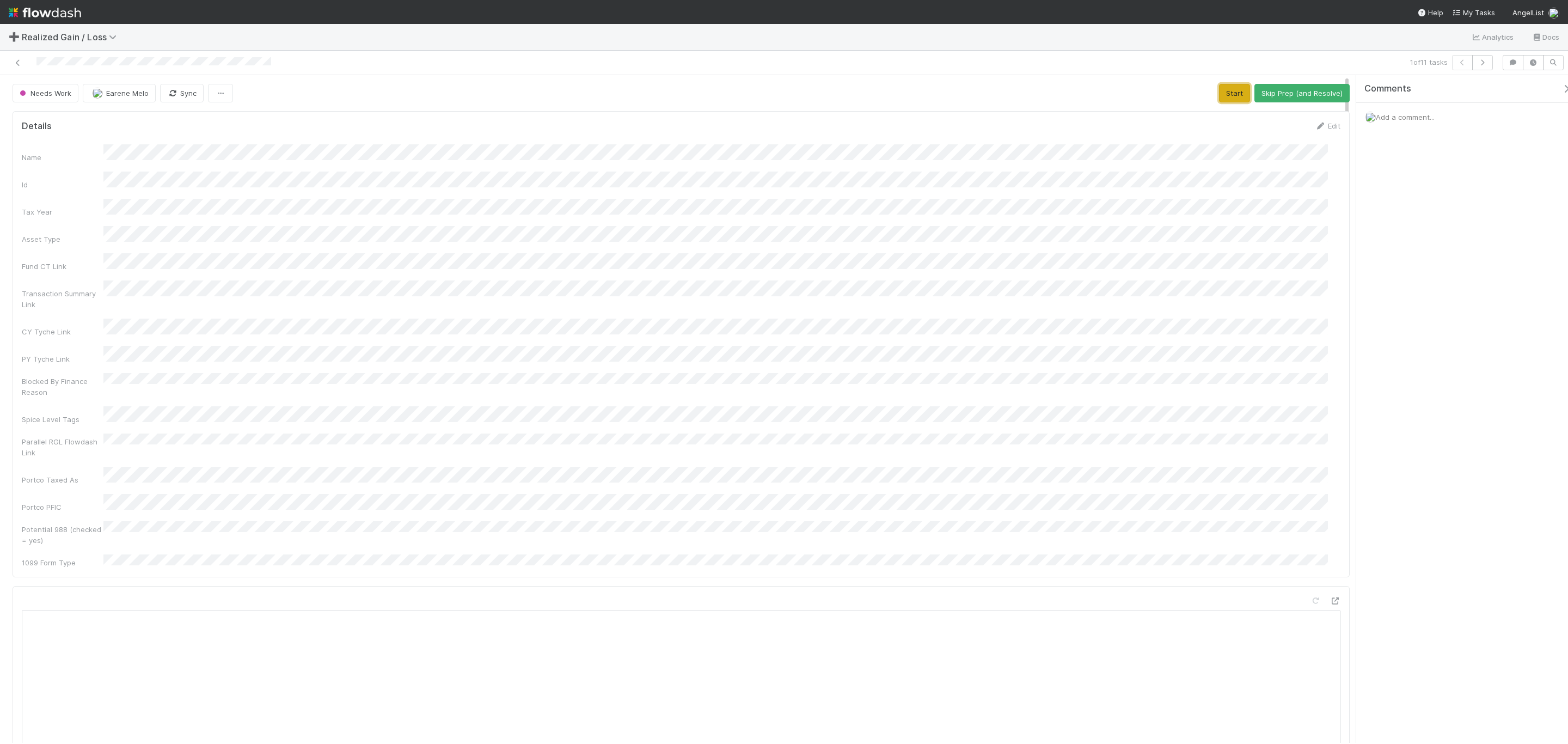
click at [1219, 99] on button "Start" at bounding box center [1234, 93] width 31 height 18
click at [1329, 597] on icon at bounding box center [1335, 601] width 11 height 7
click at [1270, 90] on button "Request Review (and Resolve)" at bounding box center [1290, 93] width 117 height 18
click at [18, 62] on icon at bounding box center [18, 63] width 11 height 7
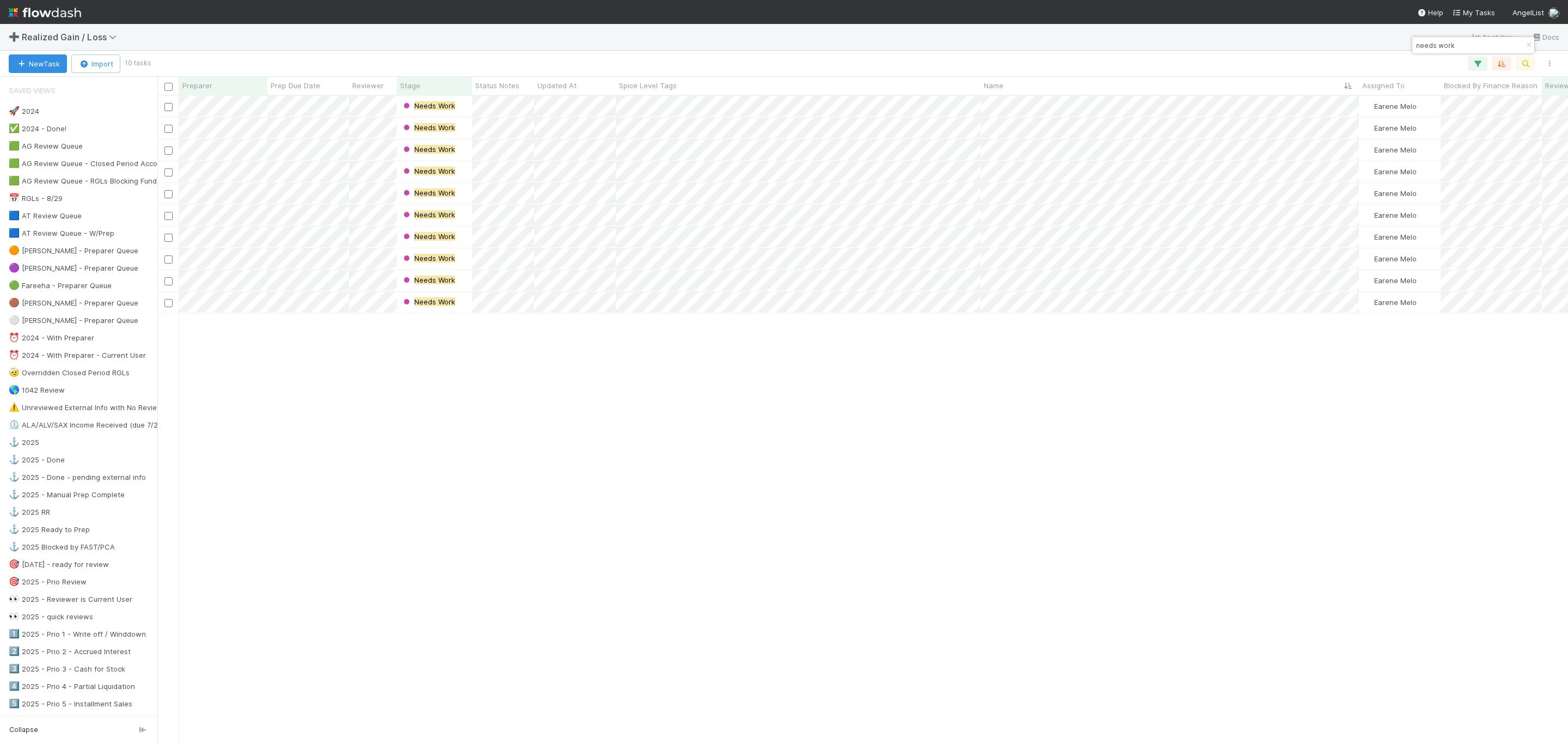
scroll to position [634, 1399]
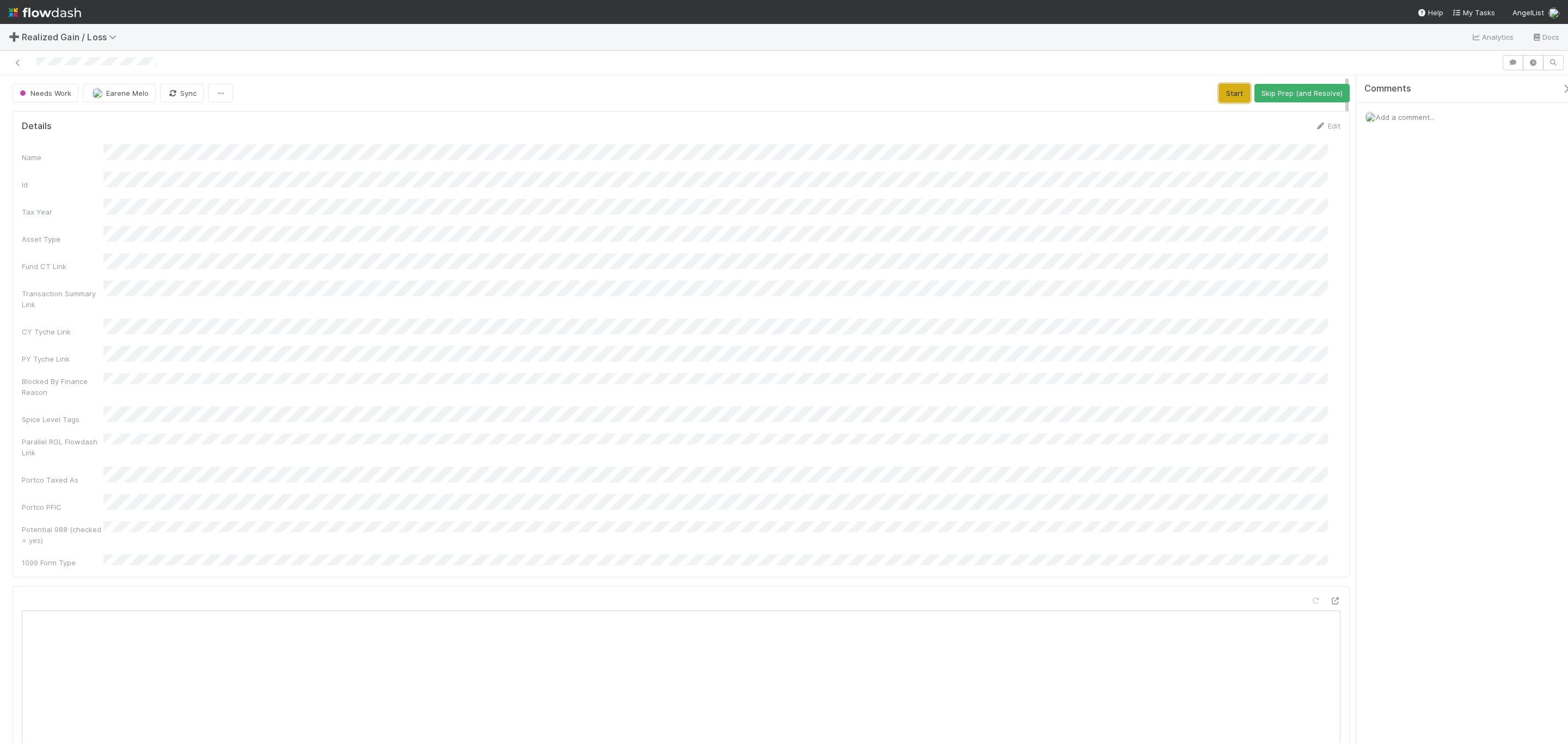
click at [1230, 96] on button "Start" at bounding box center [1234, 93] width 31 height 18
click at [1034, 214] on div "Name Id Tax Year Asset Type Fund CT Link Transaction Summary Link CY Tyche Link…" at bounding box center [681, 111] width 1318 height 424
click at [1275, 100] on button "Request Review (and Resolve)" at bounding box center [1290, 93] width 117 height 18
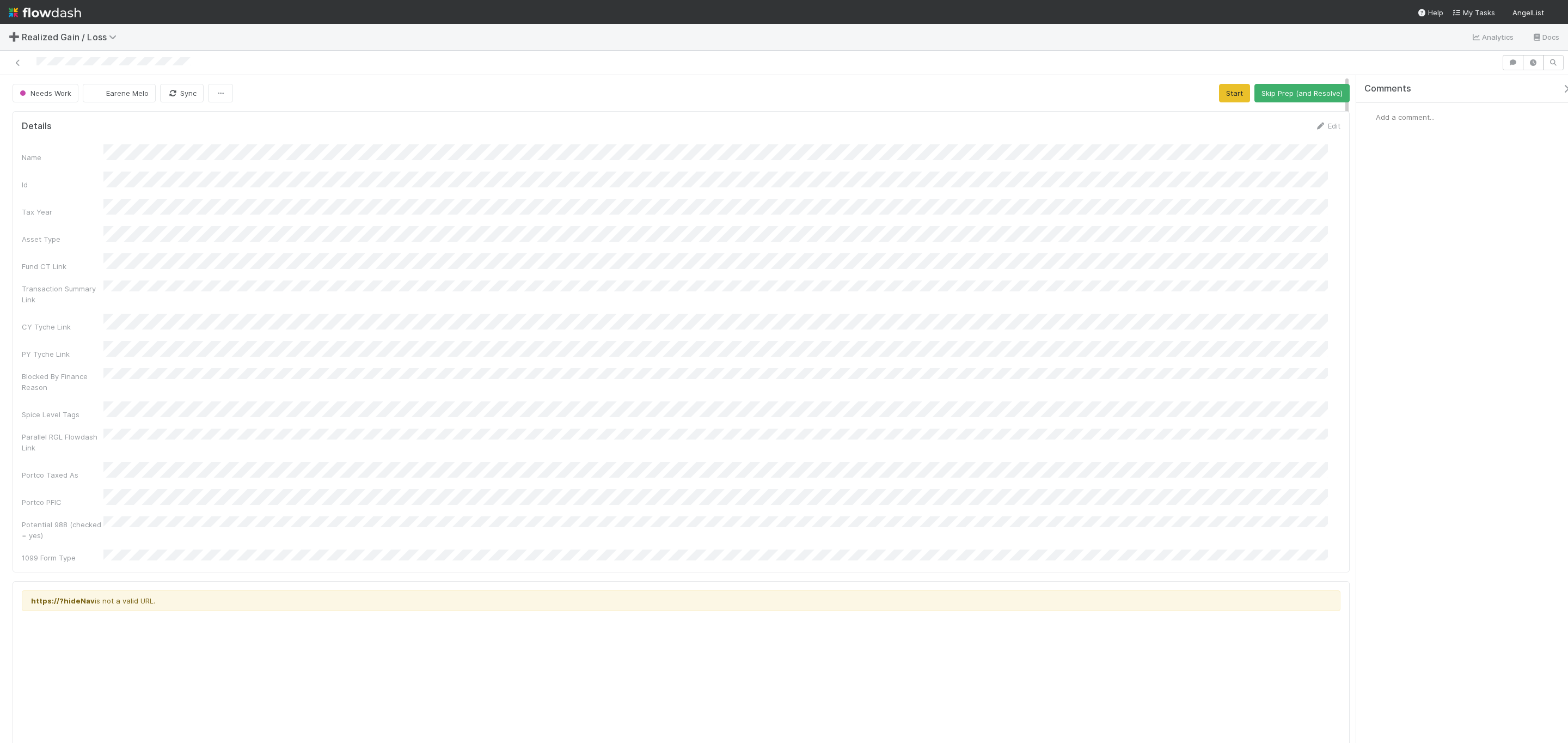
drag, startPoint x: 579, startPoint y: 653, endPoint x: 672, endPoint y: 708, distance: 108.0
click at [579, 653] on div "https://?hideNav is not a valid URL." at bounding box center [681, 726] width 1318 height 272
click at [1225, 91] on button "Start" at bounding box center [1234, 93] width 31 height 18
click at [175, 67] on div at bounding box center [114, 63] width 155 height 11
click at [1253, 102] on button "Request Review (and Resolve)" at bounding box center [1290, 93] width 117 height 18
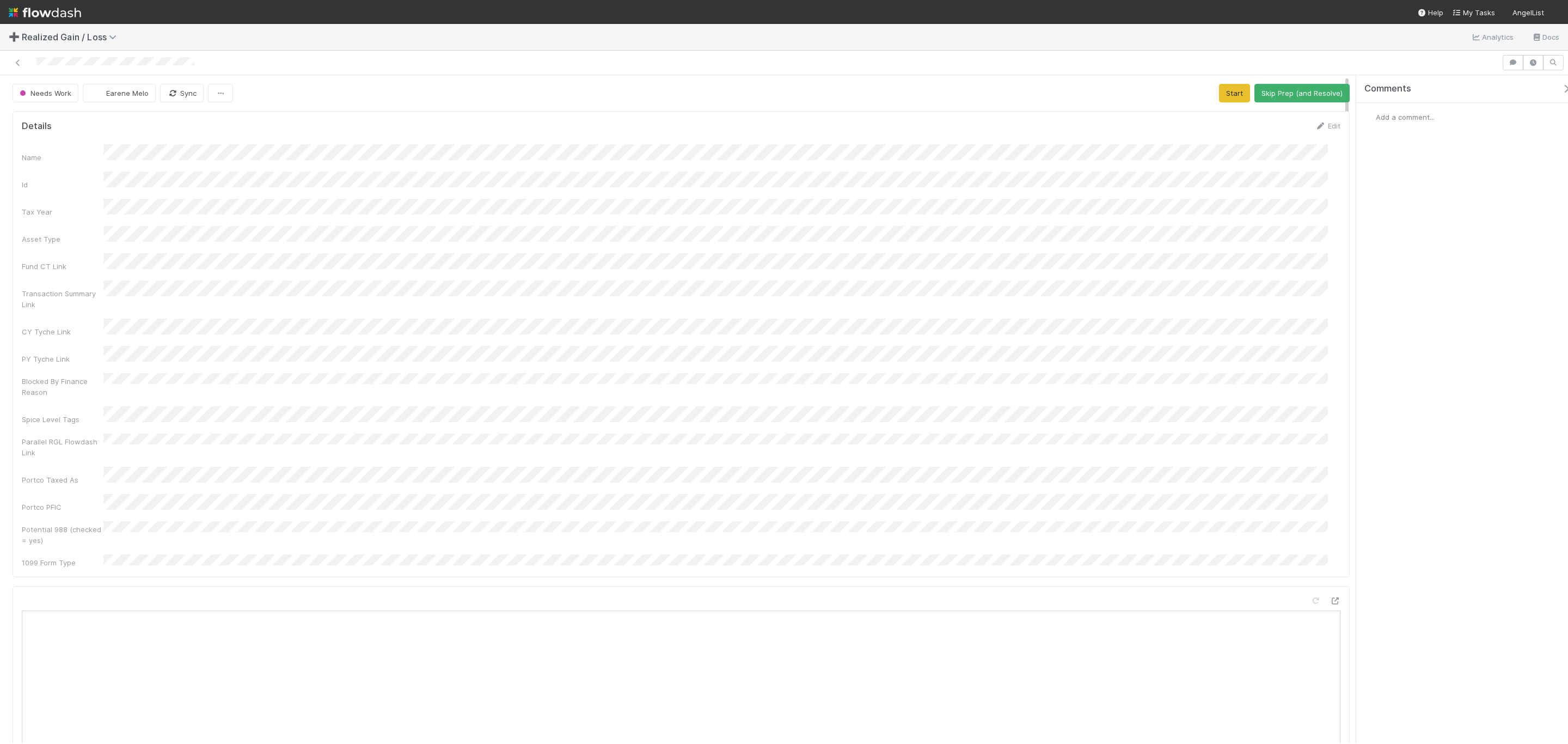
scroll to position [13, 13]
click at [1224, 98] on button "Start" at bounding box center [1234, 93] width 31 height 18
click at [1320, 132] on button "Cancel" at bounding box center [1321, 130] width 38 height 18
click at [751, 214] on div "Name Id Tax Year Asset Type Fund CT Link Transaction Summary Link CY Tyche Link…" at bounding box center [681, 356] width 1318 height 424
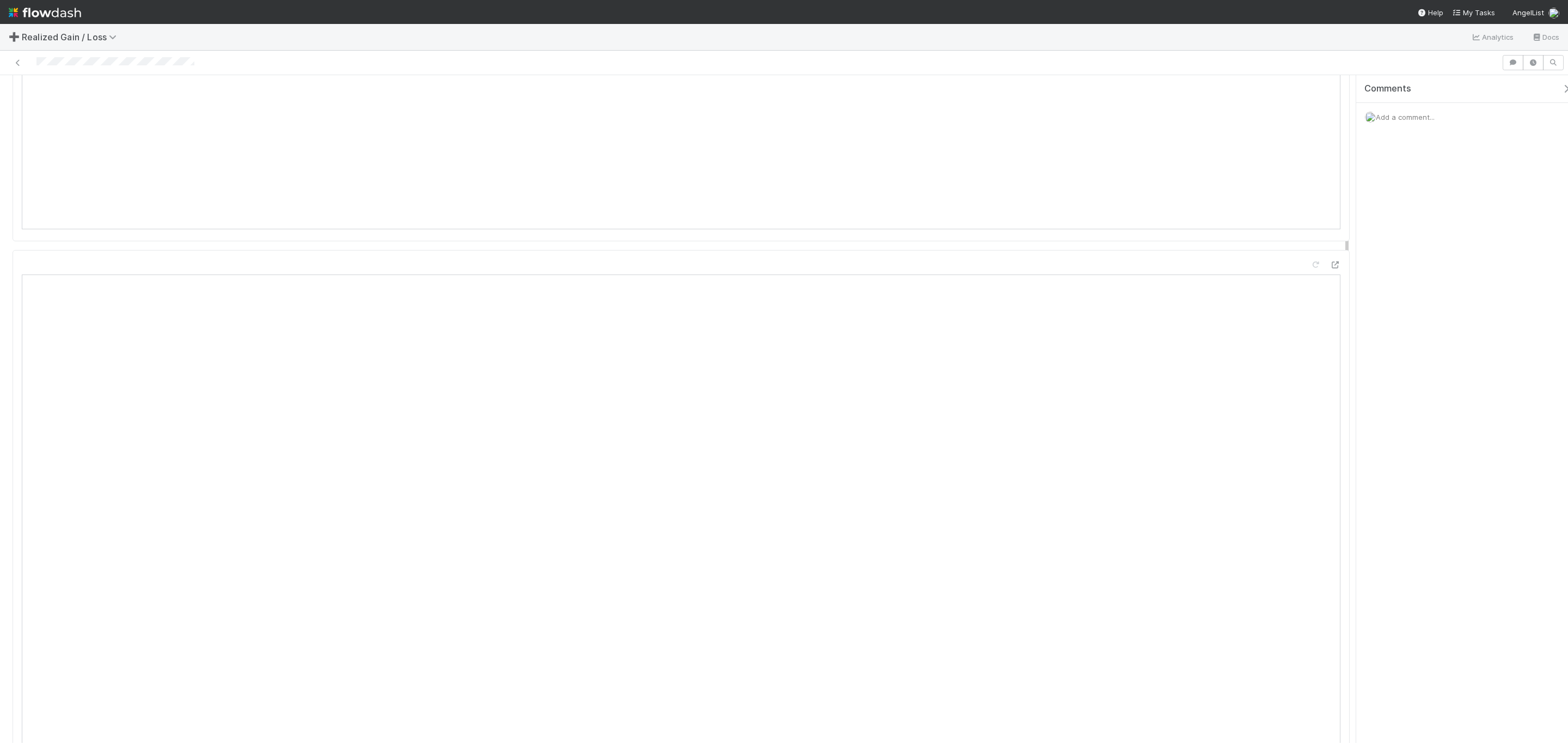
click at [181, 55] on div at bounding box center [751, 62] width 1493 height 15
click at [1298, 96] on button "Request Review (and Resolve)" at bounding box center [1290, 93] width 117 height 18
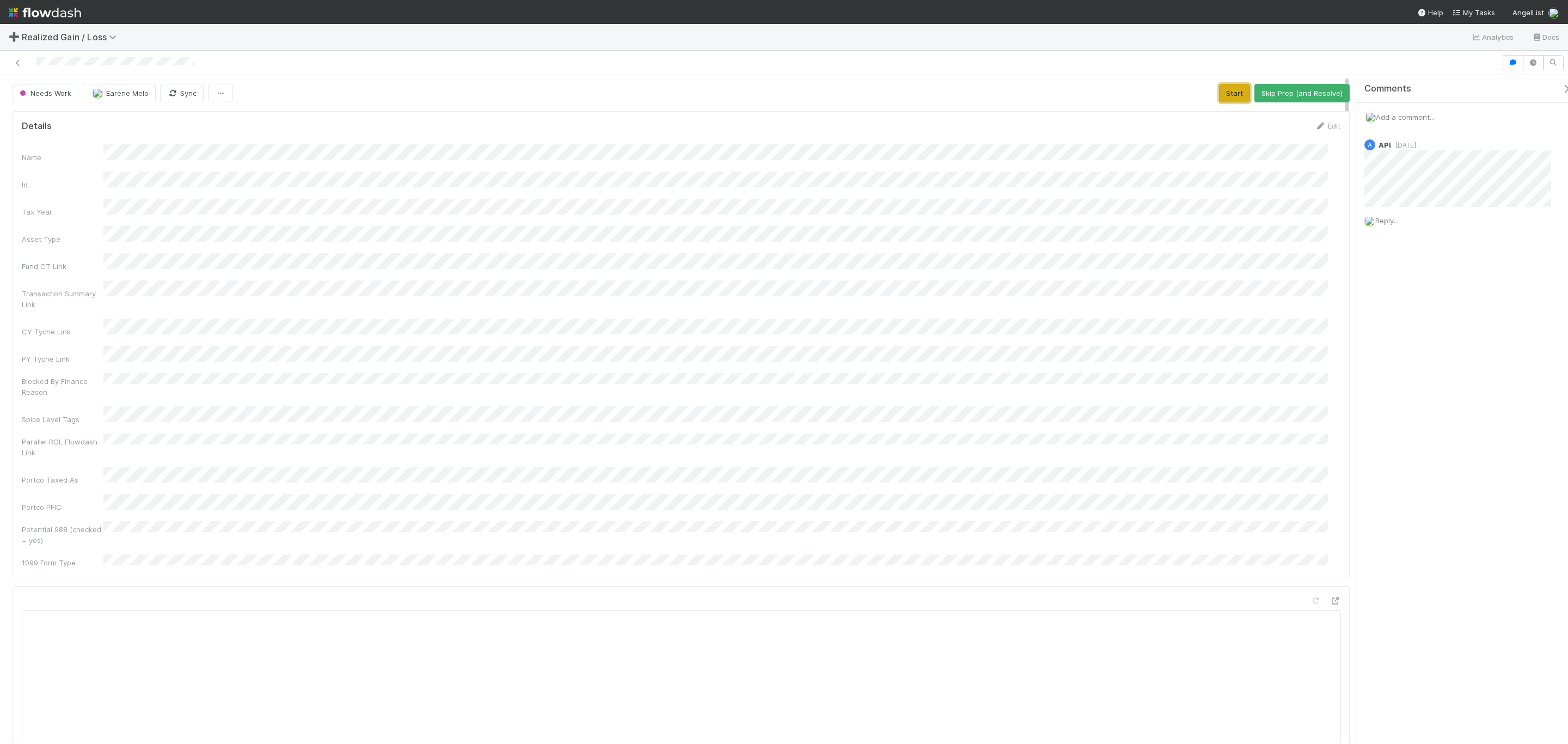
click at [1219, 92] on button "Start" at bounding box center [1234, 93] width 31 height 18
click at [1329, 271] on icon at bounding box center [1335, 275] width 11 height 7
drag, startPoint x: 1241, startPoint y: 99, endPoint x: 1216, endPoint y: 116, distance: 30.2
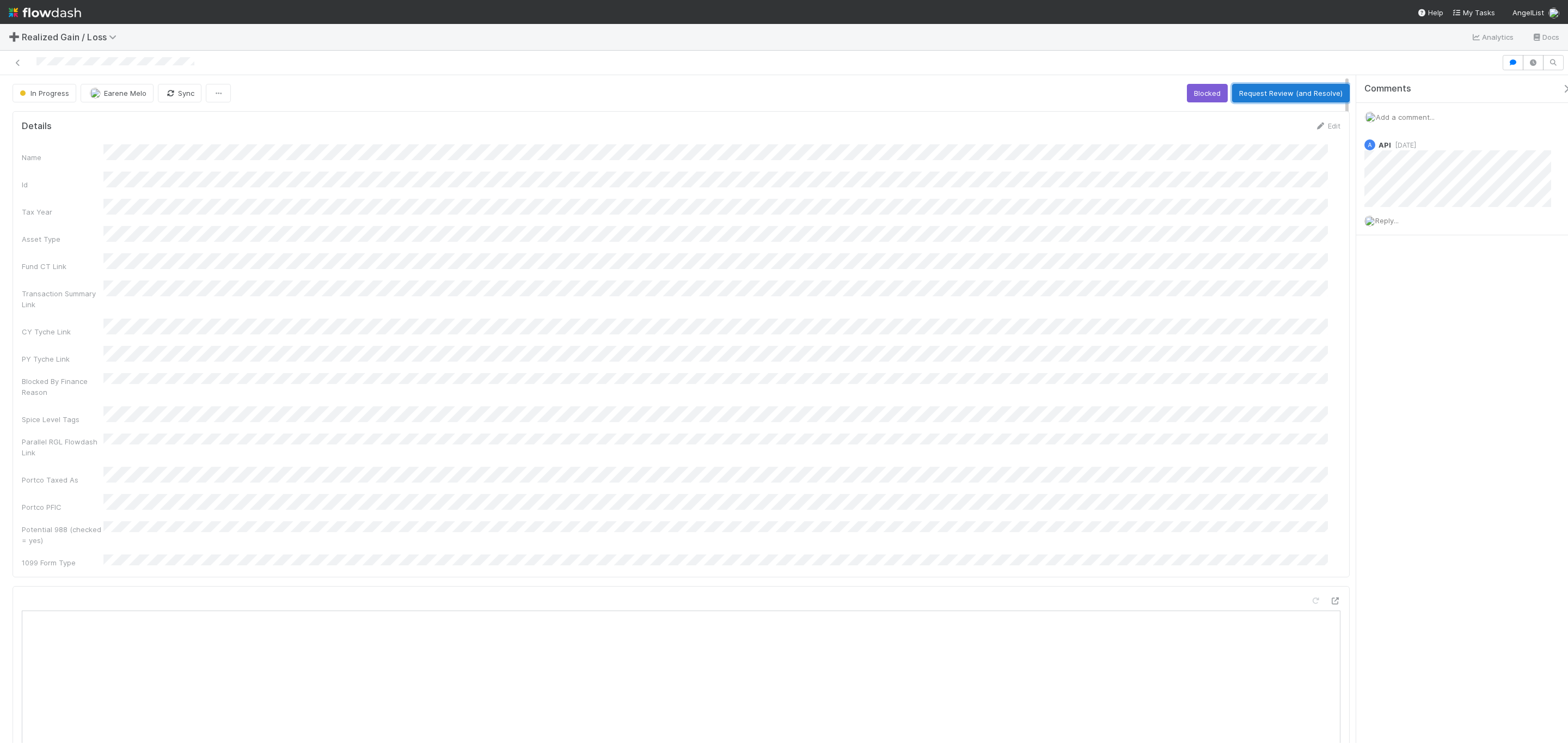
click at [1241, 99] on button "Request Review (and Resolve)" at bounding box center [1290, 93] width 117 height 18
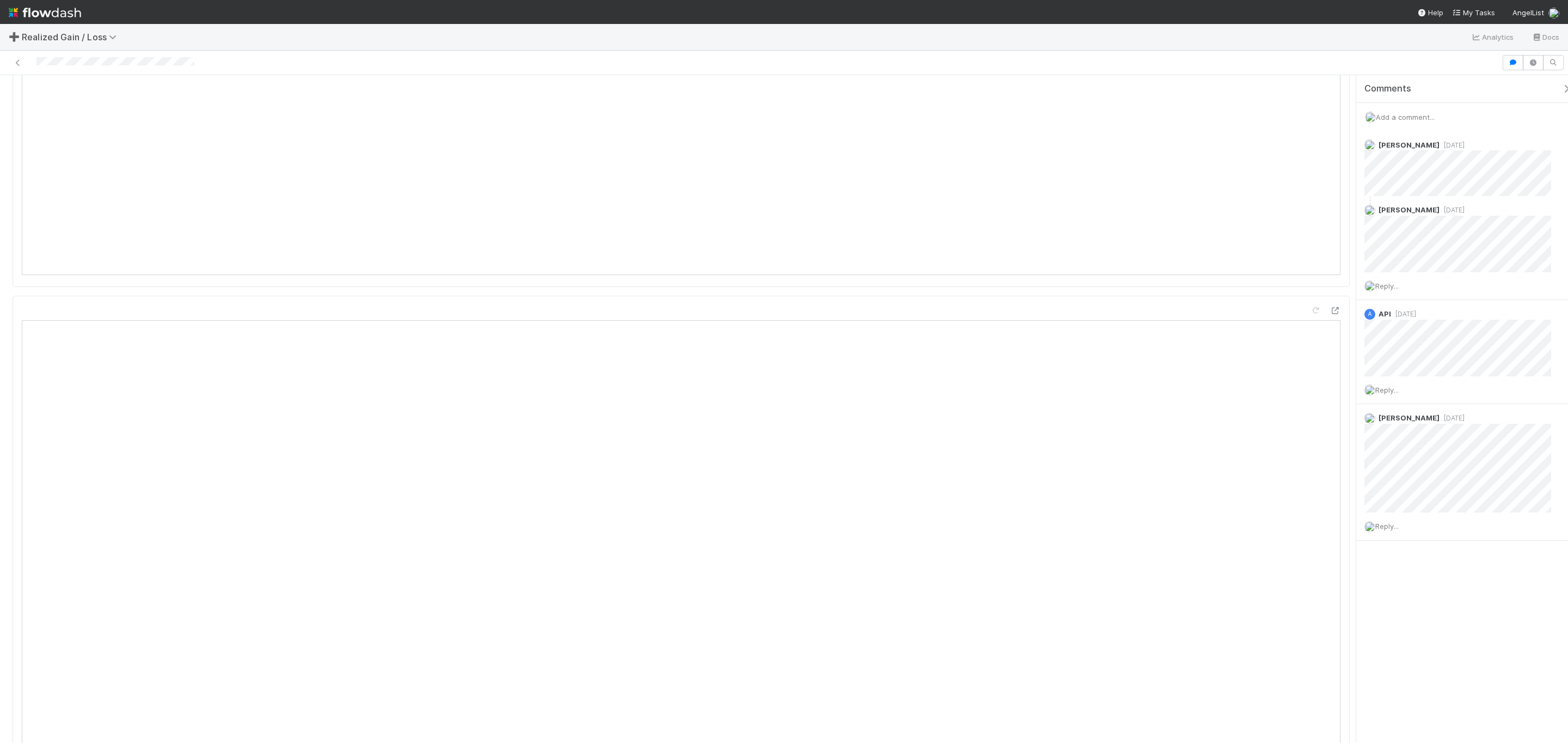
scroll to position [572, 0]
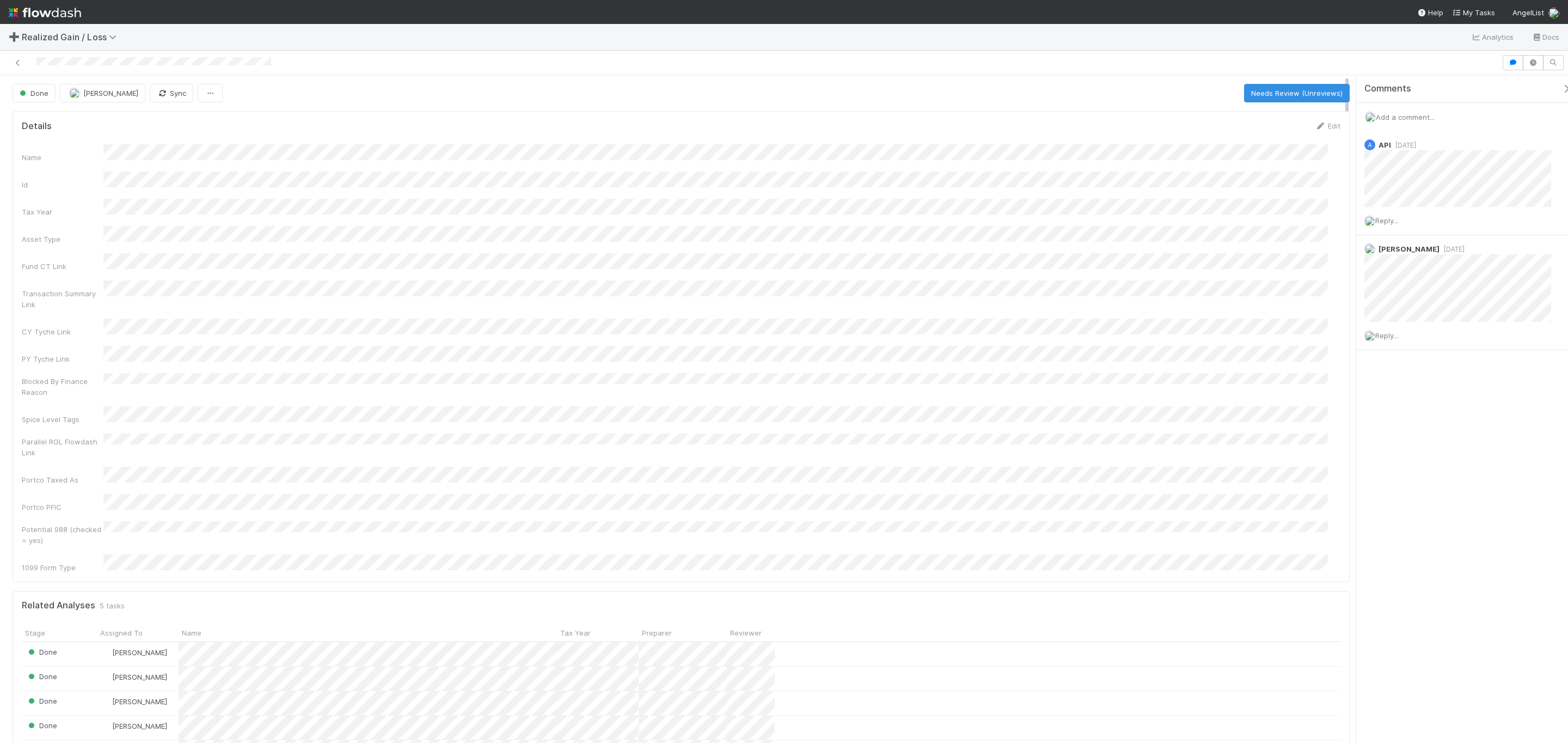
click at [662, 239] on div "Name Id Tax Year Asset Type Fund CT Link Transaction Summary Link CY Tyche Link…" at bounding box center [681, 359] width 1318 height 429
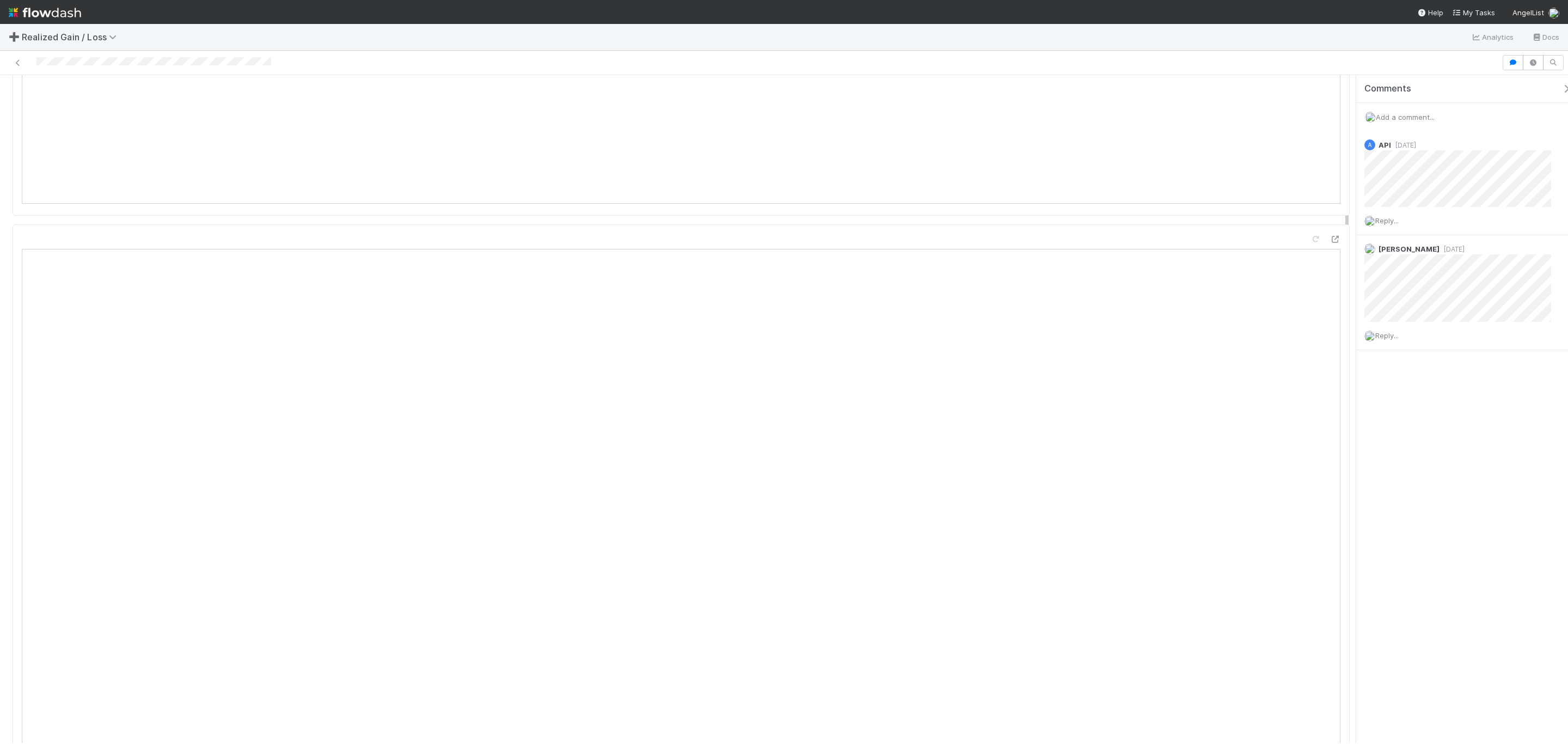
scroll to position [980, 0]
click at [1224, 100] on button "Start" at bounding box center [1234, 93] width 31 height 18
click at [1329, 353] on icon at bounding box center [1335, 356] width 11 height 7
click at [831, 233] on div "Name Id Tax Year Asset Type Fund CT Link Transaction Summary Link CY Tyche Link…" at bounding box center [681, 111] width 1318 height 424
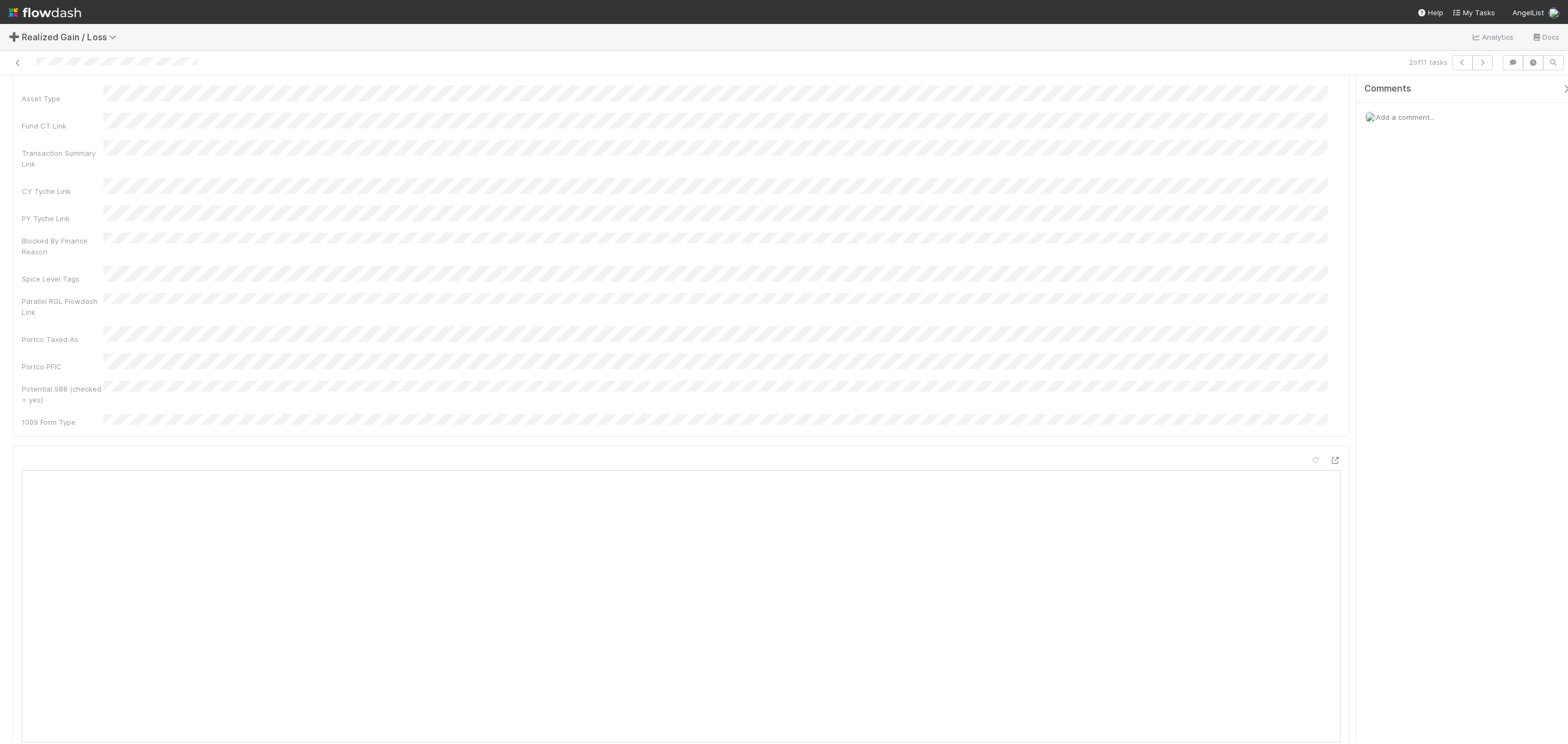
scroll to position [0, 0]
click at [710, 323] on div "Name Id Tax Year Asset Type Fund CT Link Transaction Summary Link CY Tyche Link…" at bounding box center [681, 356] width 1318 height 424
